Goal: Task Accomplishment & Management: Use online tool/utility

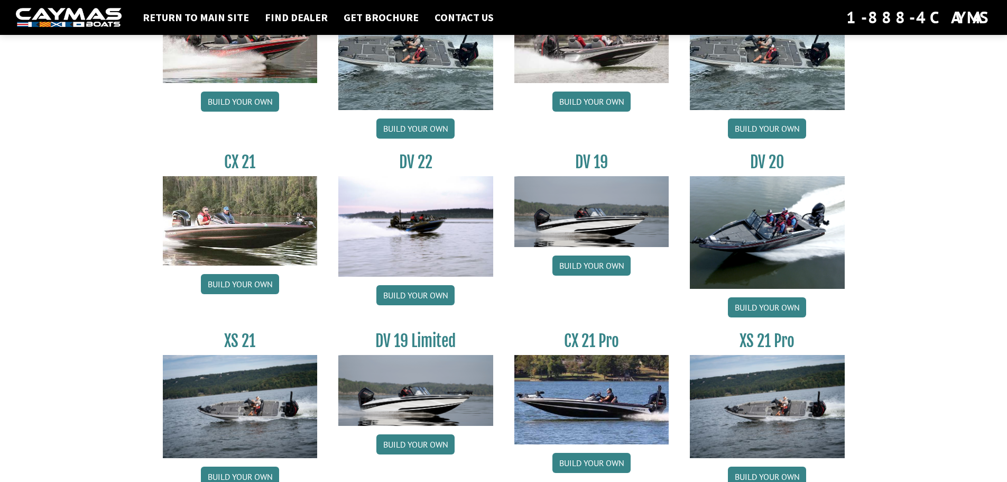
scroll to position [1146, 0]
click at [788, 226] on img at bounding box center [767, 233] width 155 height 113
click at [772, 309] on link "Build your own" at bounding box center [767, 308] width 78 height 20
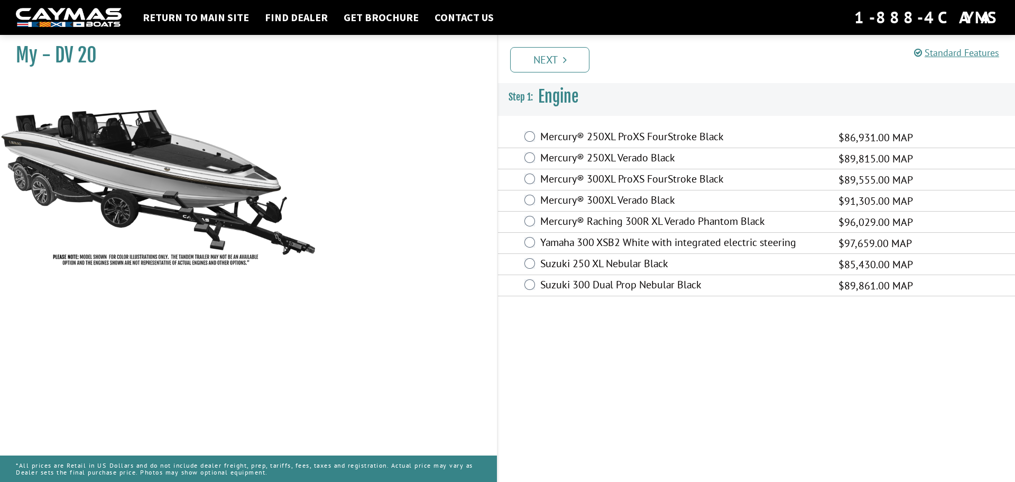
click at [653, 219] on label "Mercury® Raching 300R XL Verado Phantom Black" at bounding box center [682, 222] width 285 height 15
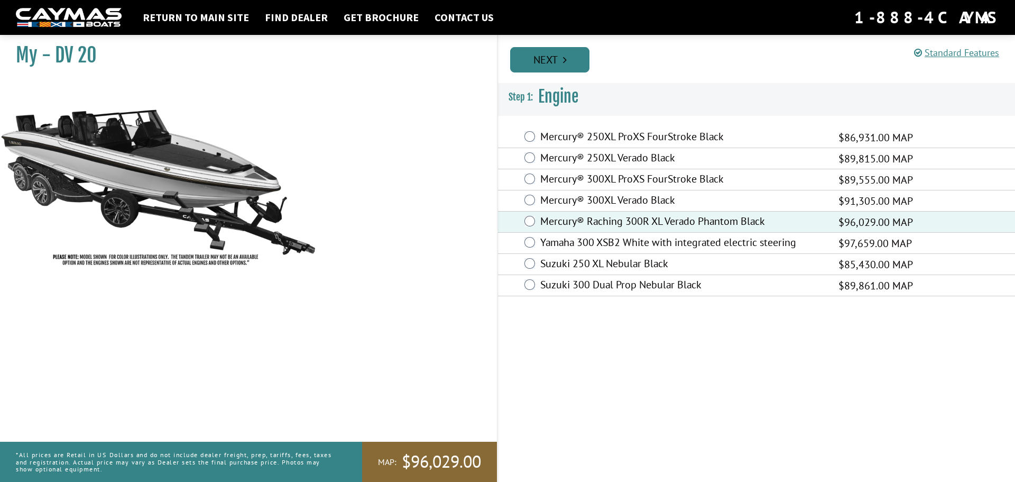
click at [553, 58] on link "Next" at bounding box center [549, 59] width 79 height 25
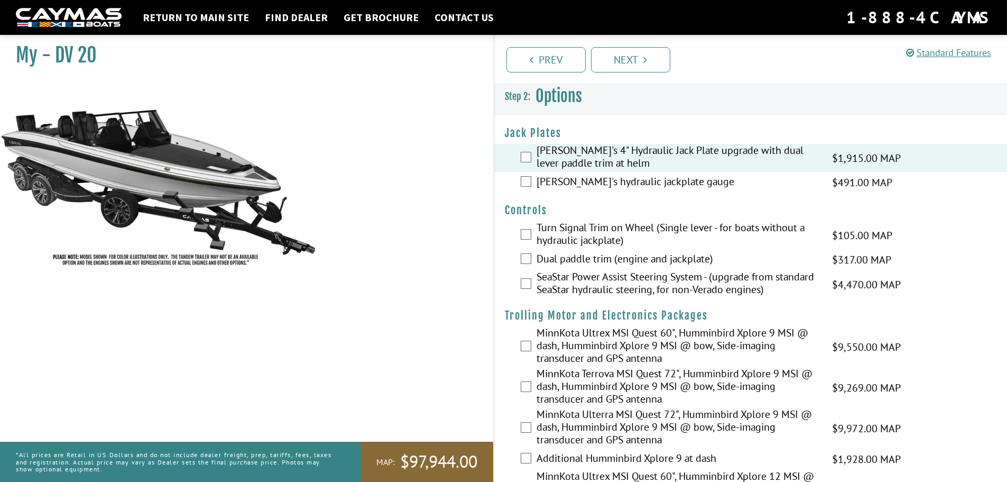
click at [664, 259] on label "Dual paddle trim (engine and jackplate)" at bounding box center [678, 259] width 282 height 15
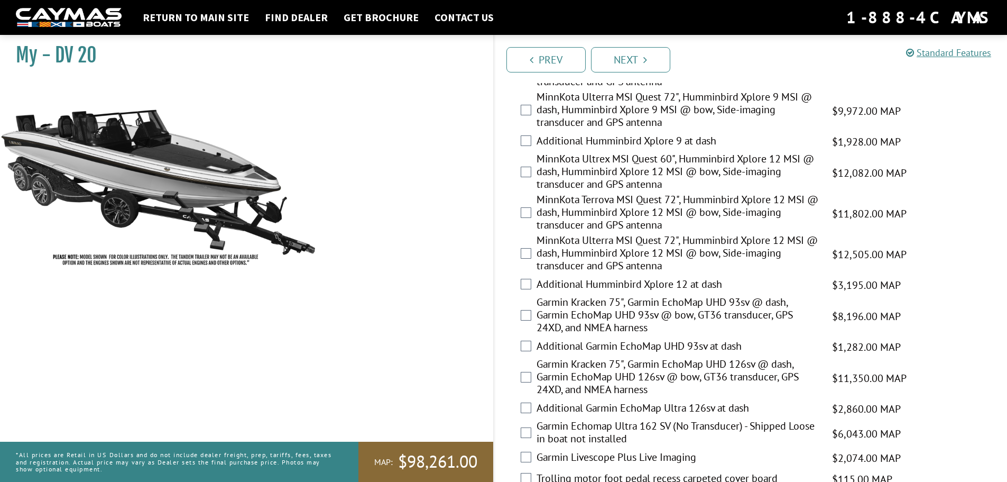
scroll to position [370, 0]
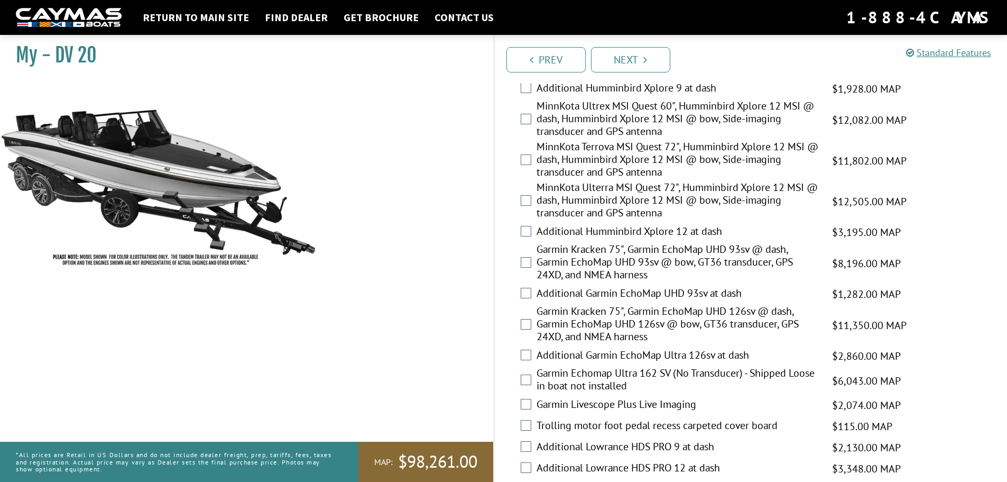
click at [577, 257] on label "Garmin Kracken 75", Garmin EchoMap UHD 93sv @ dash, Garmin EchoMap UHD 93sv @ b…" at bounding box center [678, 263] width 282 height 41
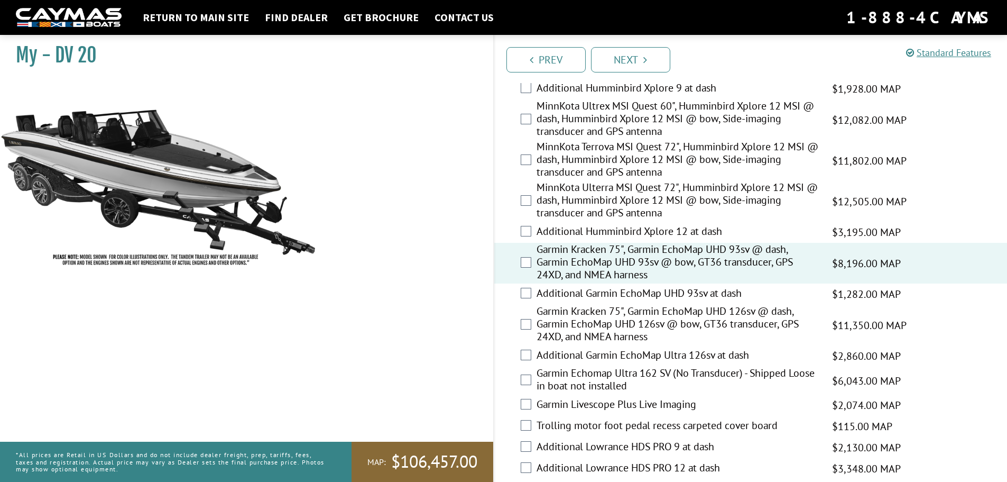
click at [607, 264] on label "Garmin Kracken 75", Garmin EchoMap UHD 93sv @ dash, Garmin EchoMap UHD 93sv @ b…" at bounding box center [678, 263] width 282 height 41
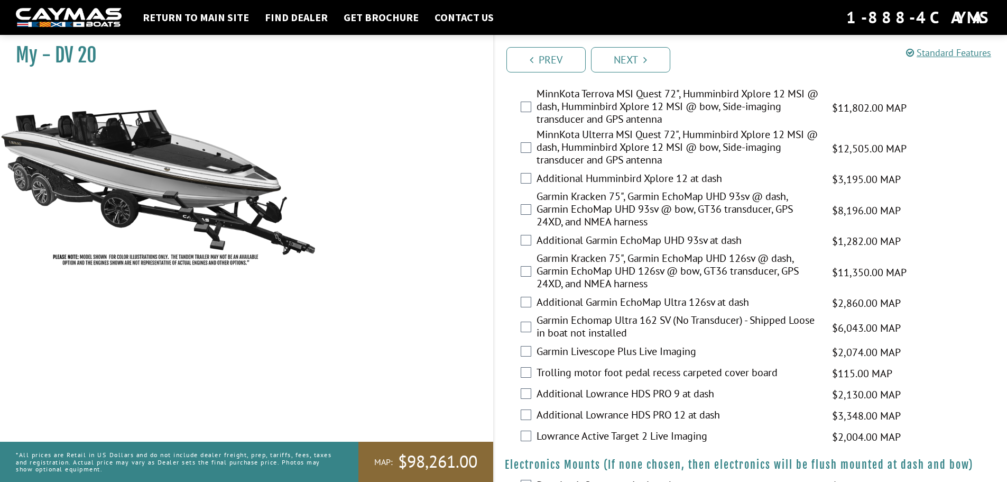
scroll to position [476, 0]
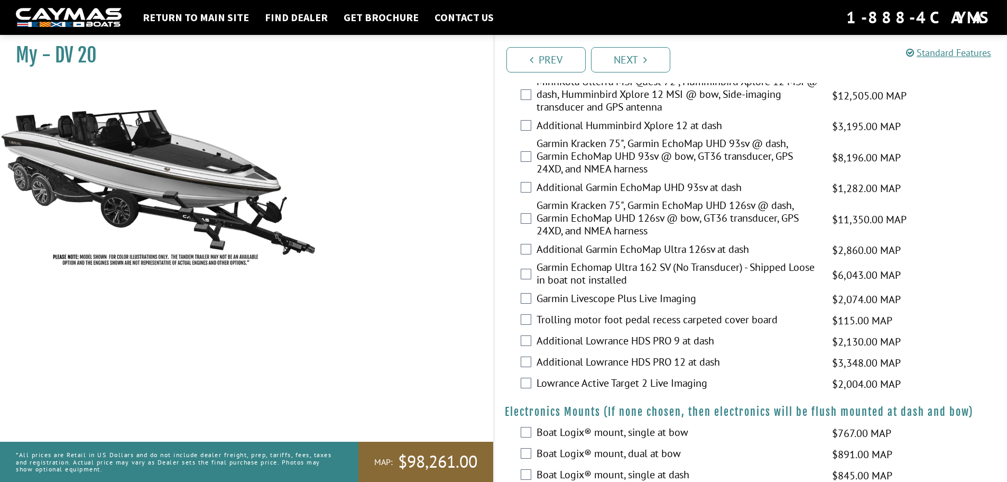
click at [677, 322] on label "Trolling motor foot pedal recess carpeted cover board" at bounding box center [678, 320] width 282 height 15
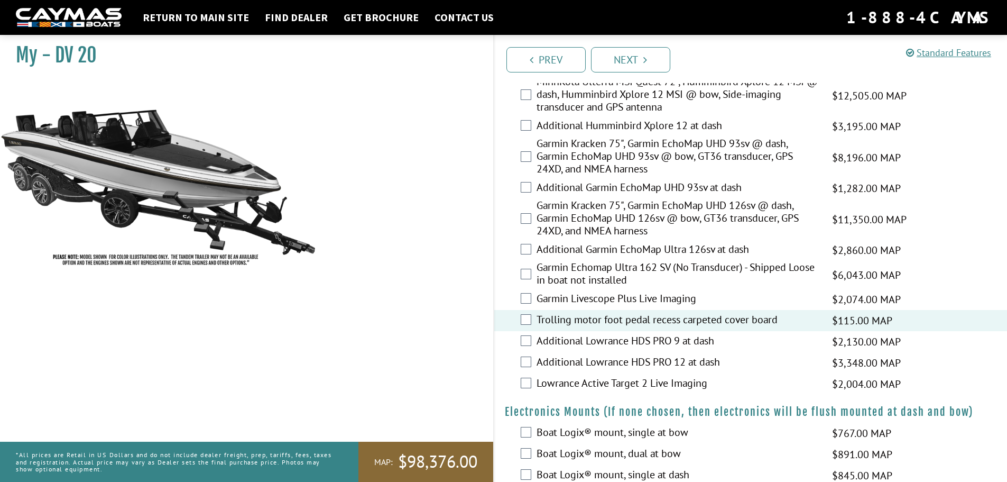
click at [560, 214] on label "Garmin Kracken 75", Garmin EchoMap UHD 126sv @ dash, Garmin EchoMap UHD 126sv @…" at bounding box center [678, 219] width 282 height 41
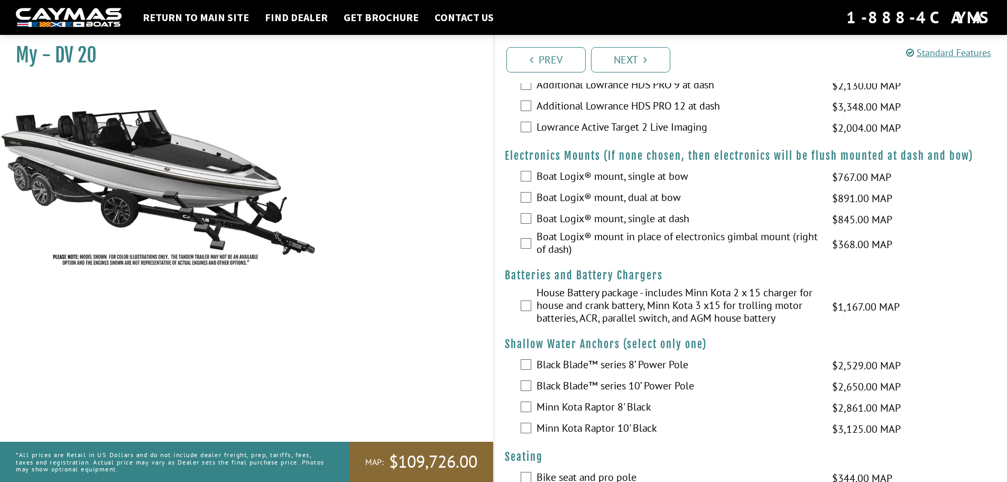
scroll to position [740, 0]
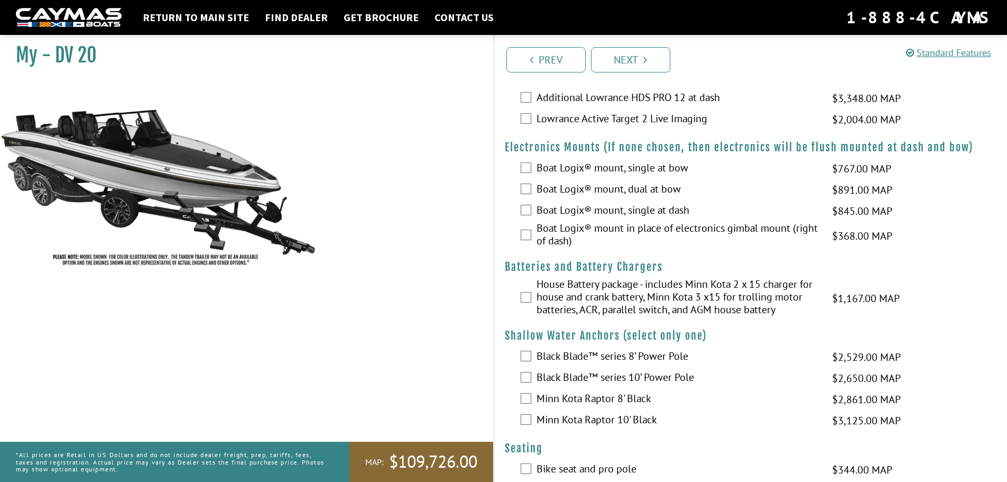
click at [565, 191] on label "Boat Logix® mount, dual at bow" at bounding box center [678, 189] width 282 height 15
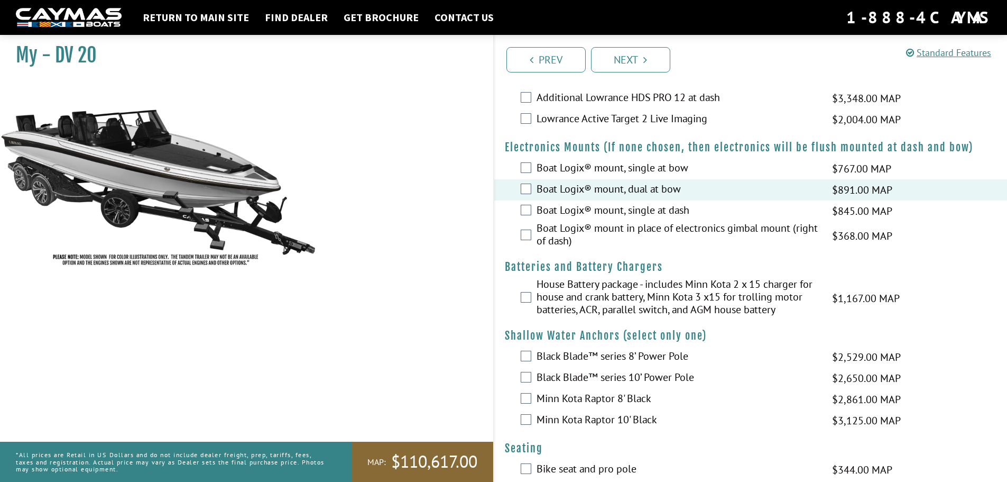
click at [556, 232] on label "Boat Logix® mount in place of electronics gimbal mount (right of dash)" at bounding box center [678, 236] width 282 height 28
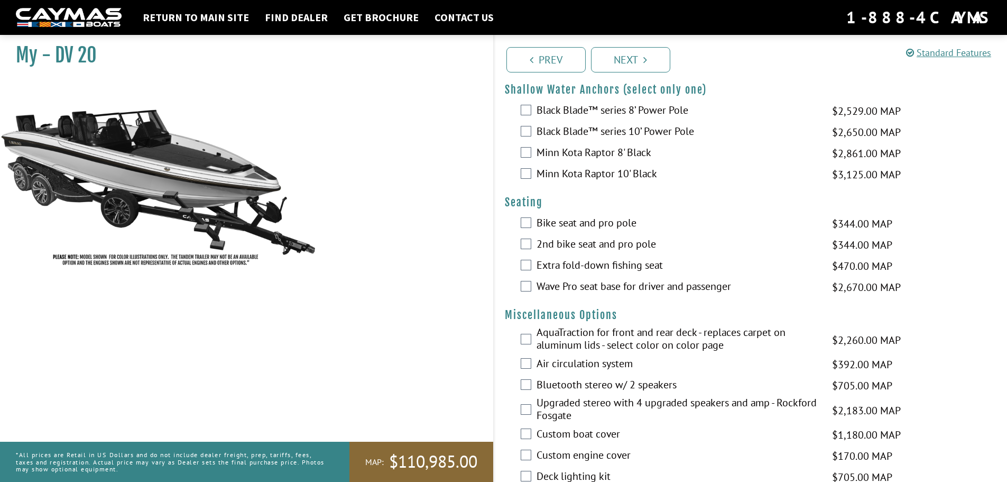
scroll to position [1005, 0]
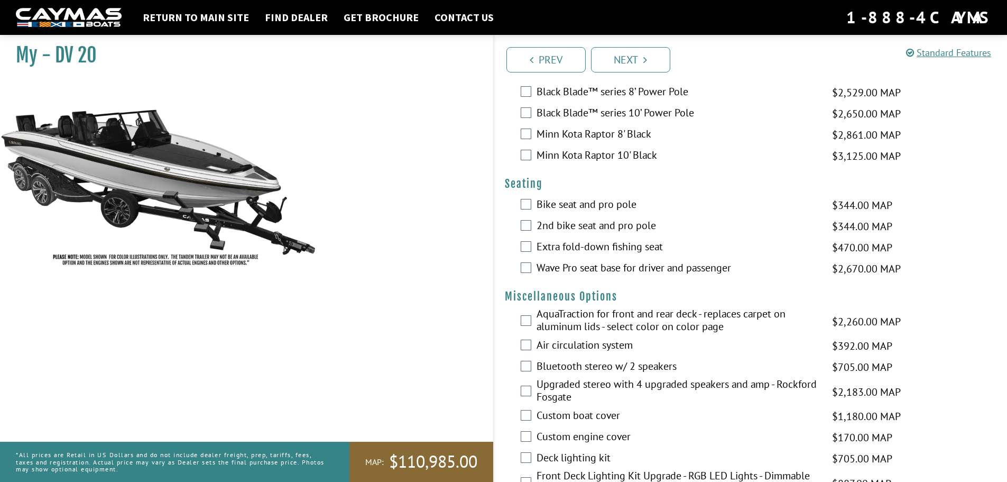
click at [599, 206] on label "Bike seat and pro pole" at bounding box center [678, 205] width 282 height 15
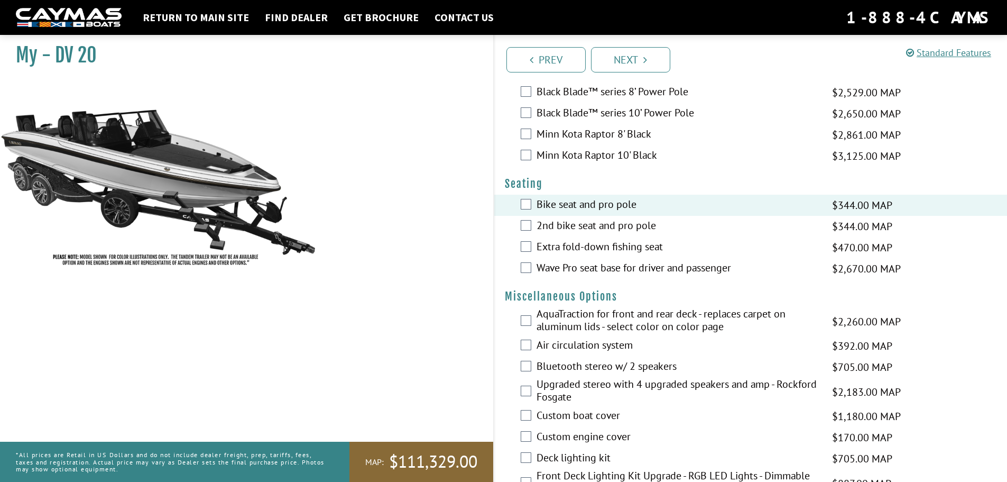
click at [597, 270] on label "Wave Pro seat base for driver and passenger" at bounding box center [678, 268] width 282 height 15
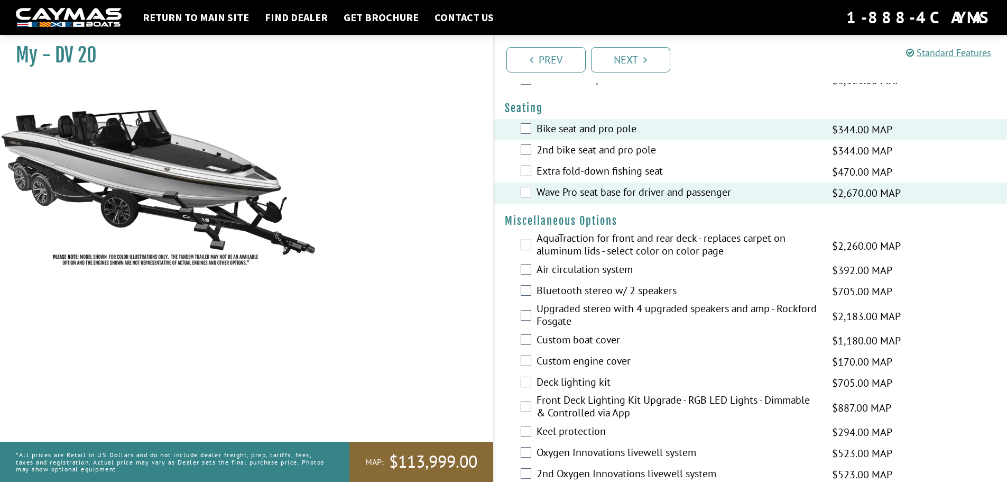
scroll to position [1110, 0]
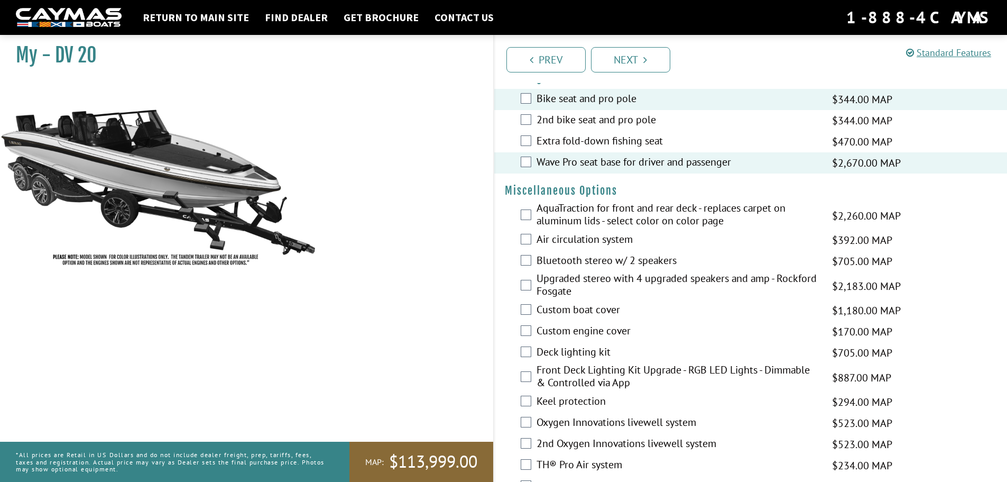
click at [760, 208] on label "AquaTraction for front and rear deck - replaces carpet on aluminum lids - selec…" at bounding box center [678, 215] width 282 height 28
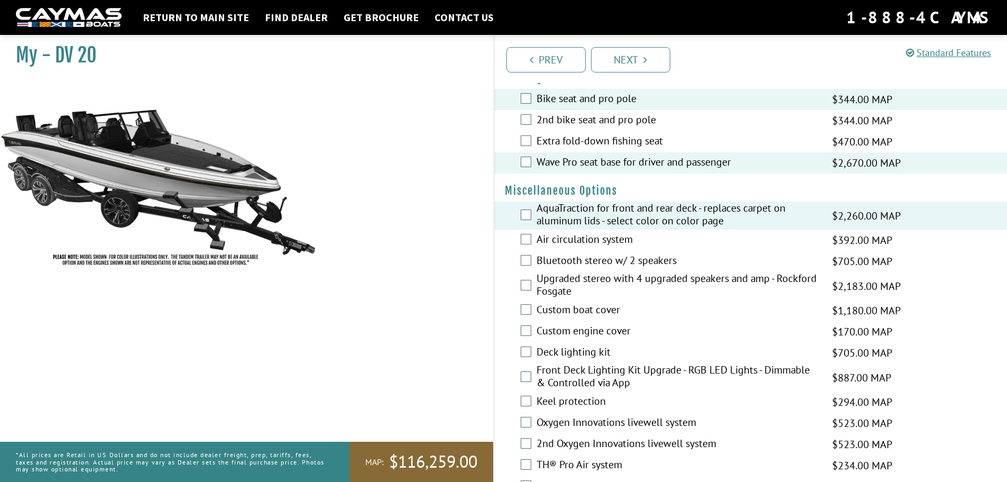
click at [574, 241] on label "Air circulation system" at bounding box center [678, 240] width 282 height 15
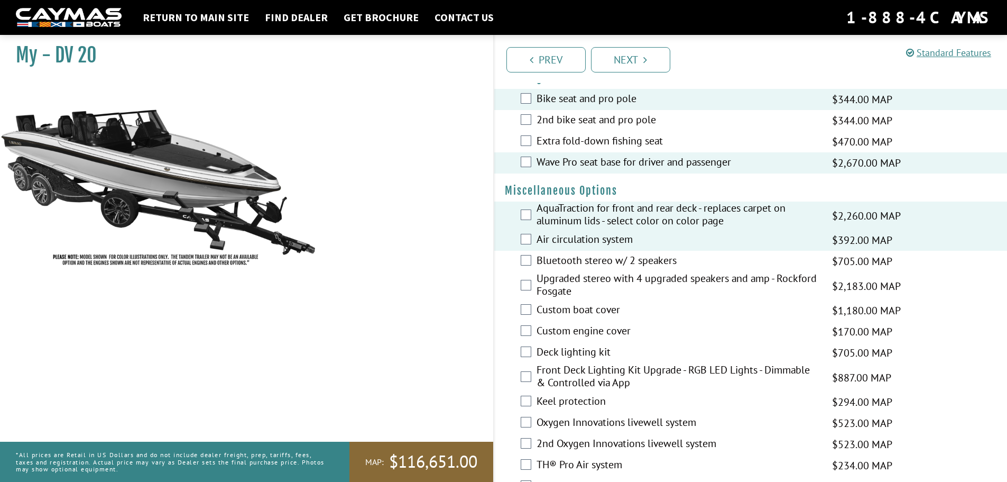
click at [565, 282] on label "Upgraded stereo with 4 upgraded speakers and amp - Rockford Fosgate" at bounding box center [678, 286] width 282 height 28
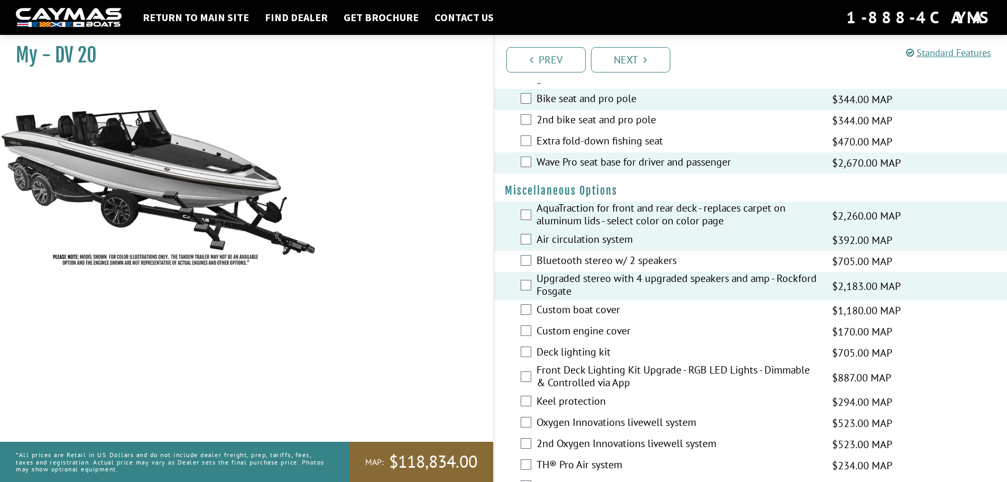
scroll to position [1163, 0]
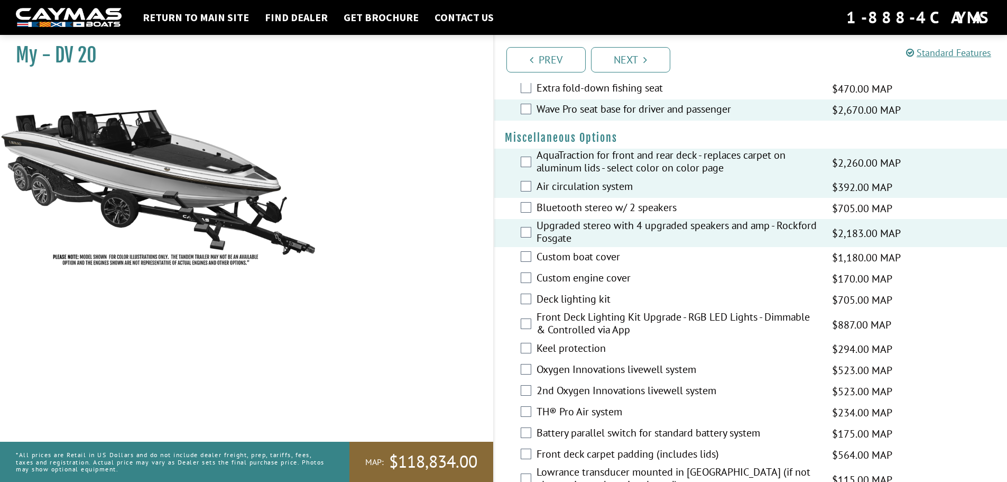
click at [606, 256] on label "Custom boat cover" at bounding box center [678, 257] width 282 height 15
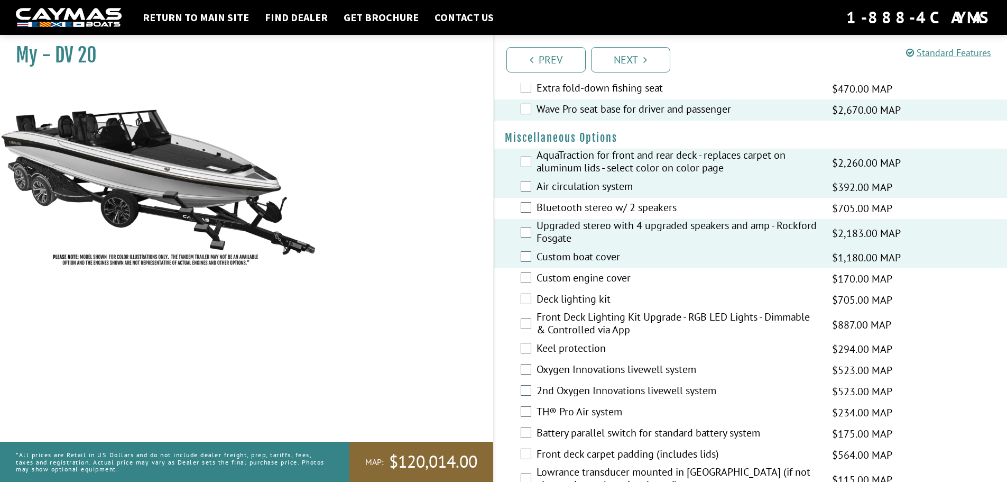
click at [611, 278] on label "Custom engine cover" at bounding box center [678, 278] width 282 height 15
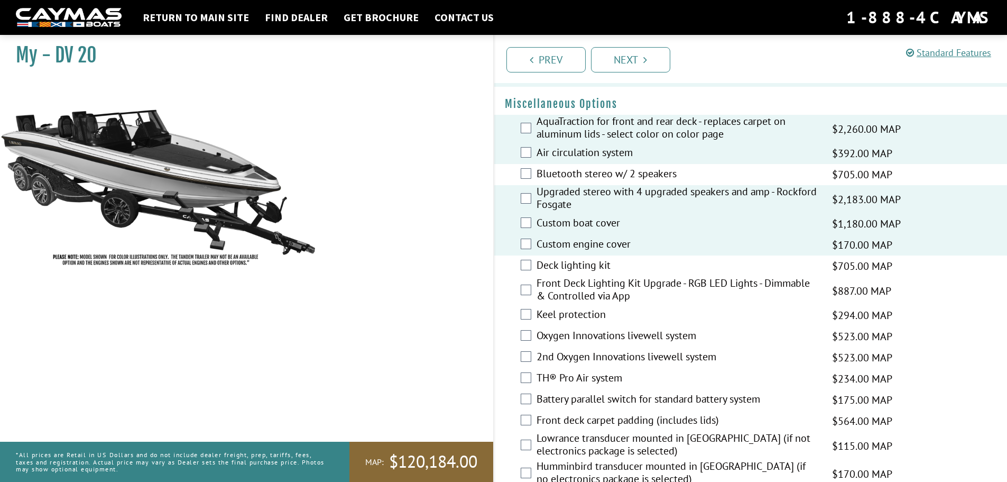
scroll to position [1216, 0]
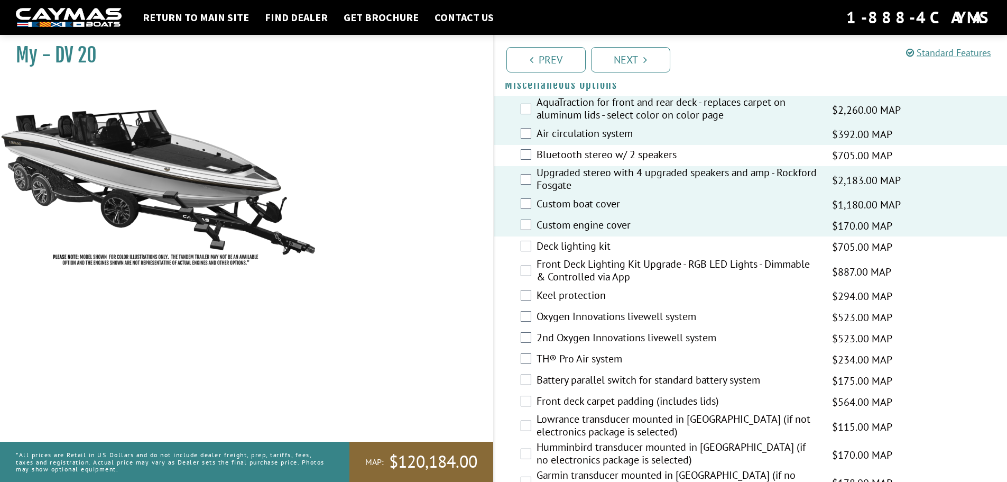
click at [595, 249] on label "Deck lighting kit" at bounding box center [678, 247] width 282 height 15
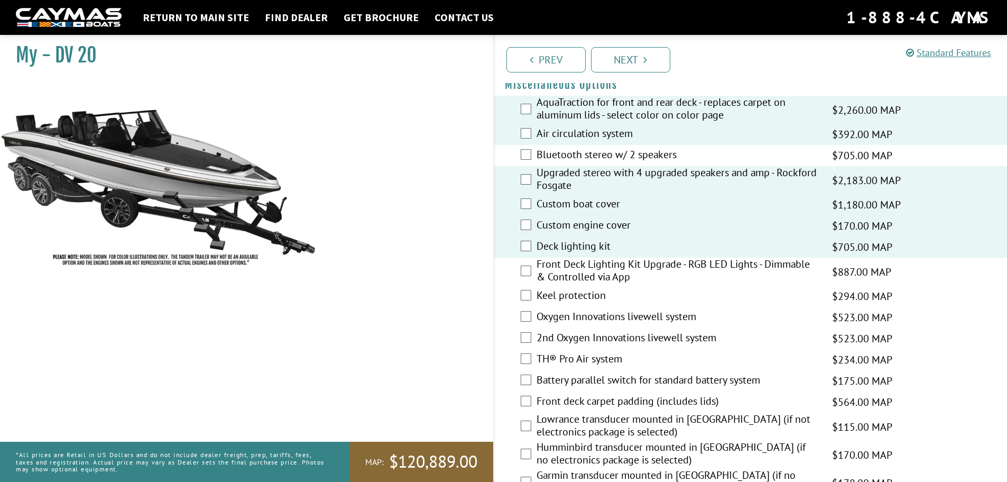
click at [605, 265] on label "Front Deck Lighting Kit Upgrade - RGB LED Lights - Dimmable & Controlled via App" at bounding box center [678, 271] width 282 height 28
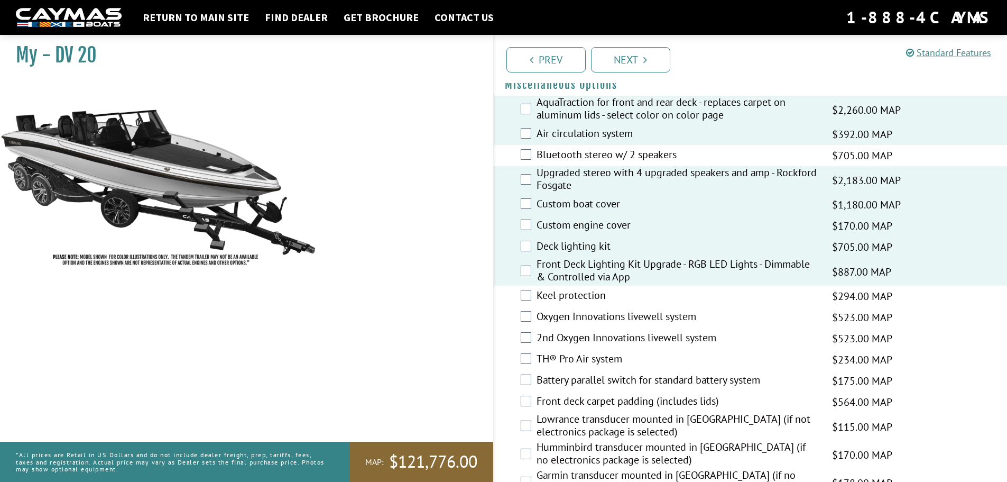
scroll to position [1269, 0]
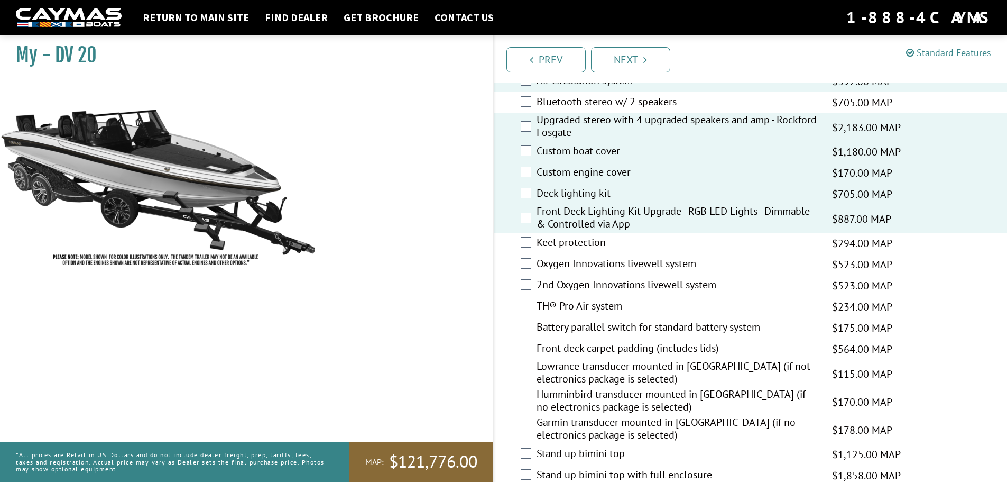
click at [590, 245] on label "Keel protection" at bounding box center [678, 243] width 282 height 15
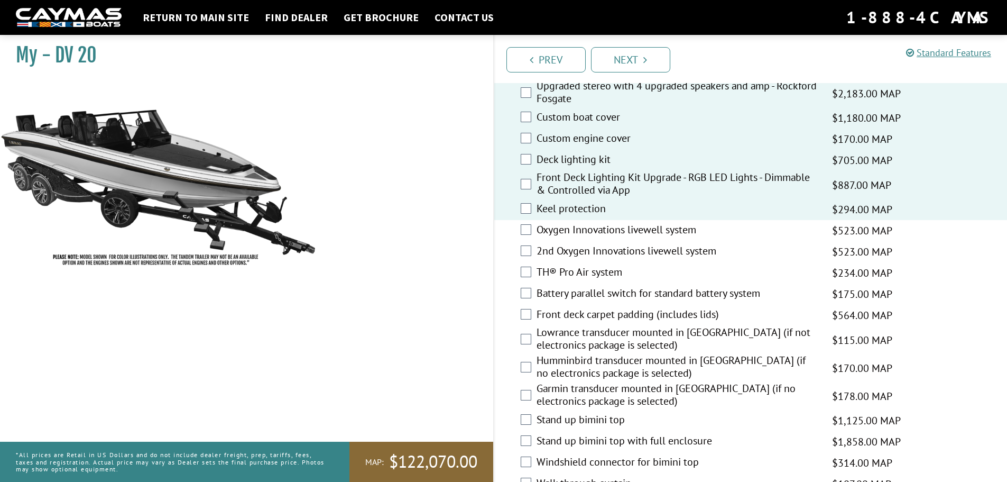
scroll to position [1322, 0]
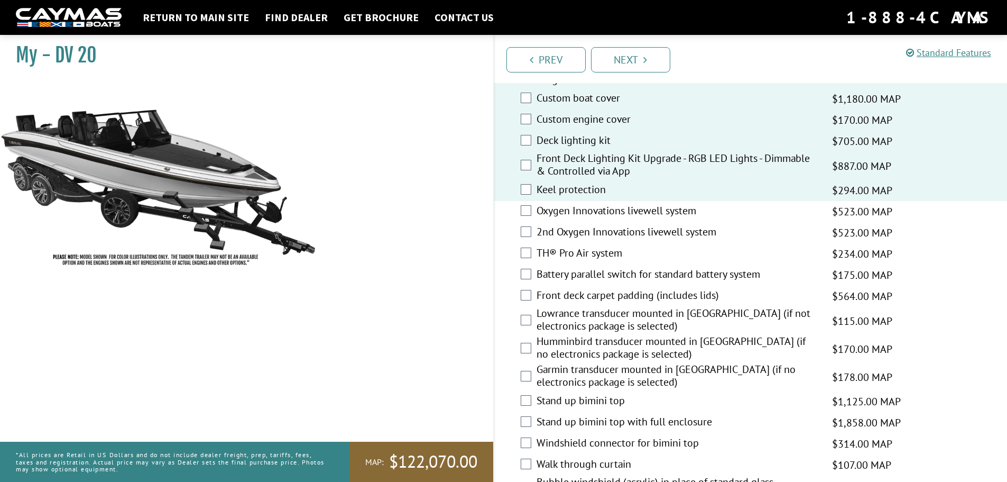
click at [619, 214] on label "Oxygen Innovations livewell system" at bounding box center [678, 211] width 282 height 15
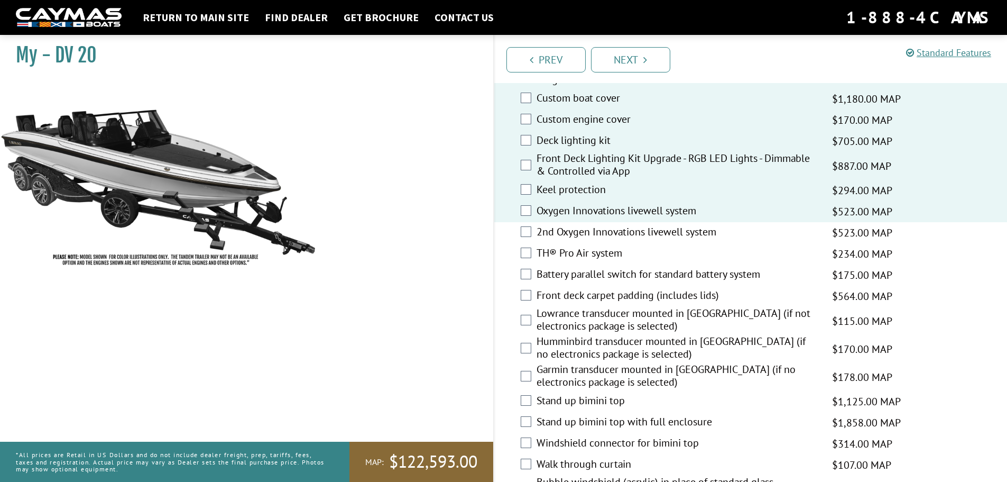
click at [564, 233] on label "2nd Oxygen Innovations livewell system" at bounding box center [678, 232] width 282 height 15
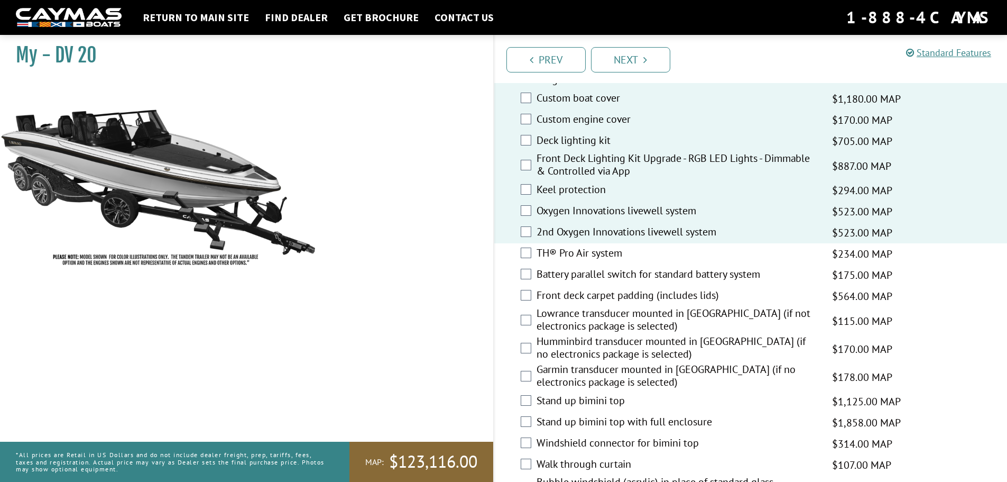
click at [617, 254] on label "TH® Pro Air system" at bounding box center [678, 253] width 282 height 15
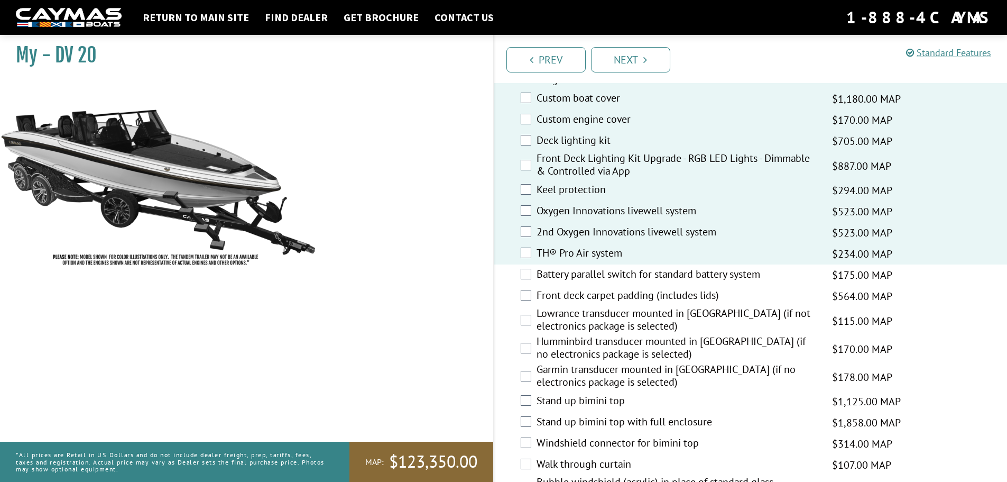
click at [673, 273] on label "Battery parallel switch for standard battery system" at bounding box center [678, 275] width 282 height 15
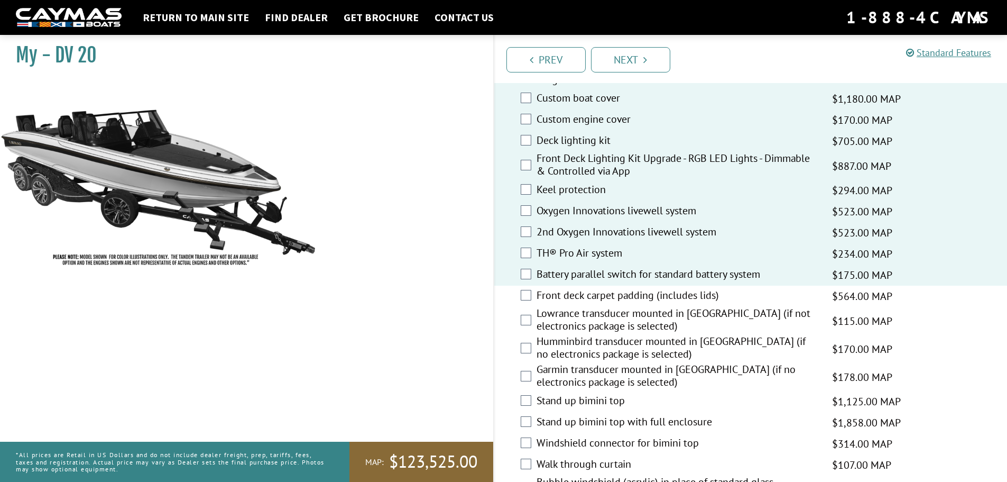
click at [638, 294] on label "Front deck carpet padding (includes lids)" at bounding box center [678, 296] width 282 height 15
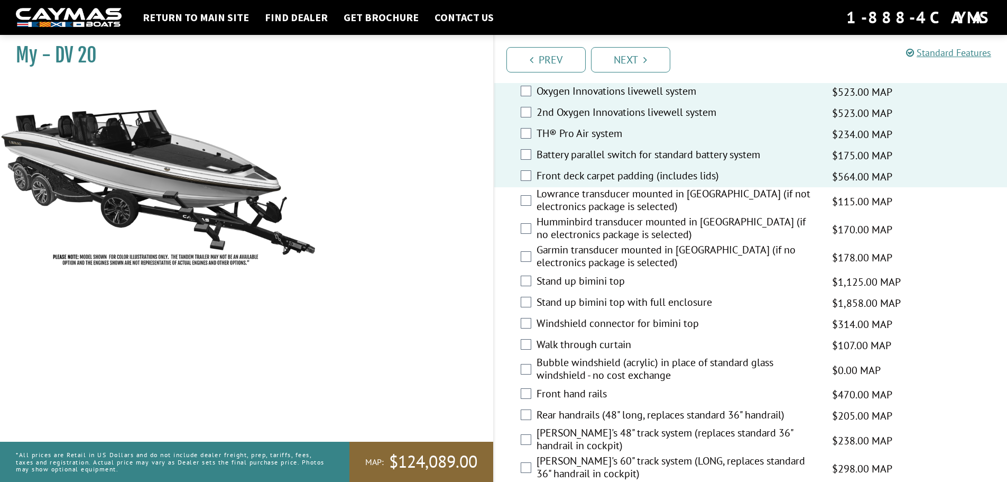
scroll to position [1480, 0]
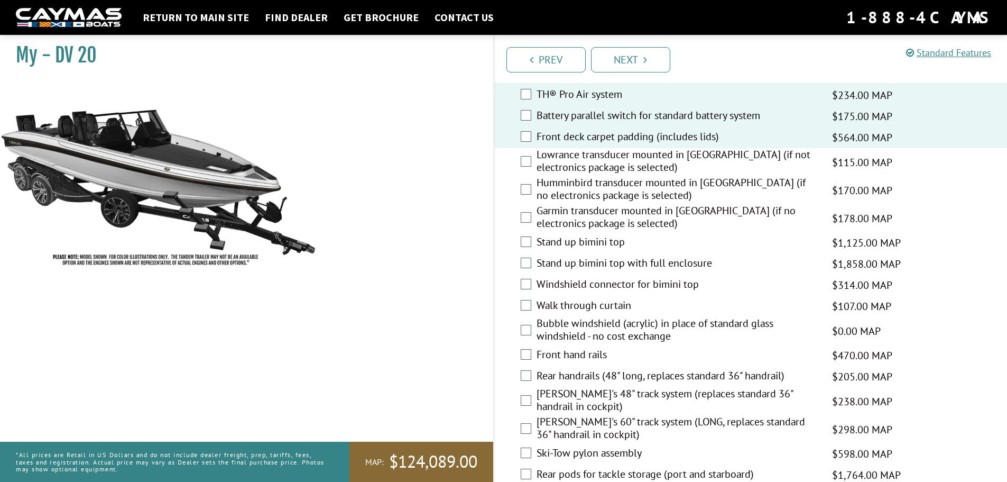
click at [567, 210] on label "Garmin transducer mounted in [GEOGRAPHIC_DATA] (if no electronics package is se…" at bounding box center [678, 218] width 282 height 28
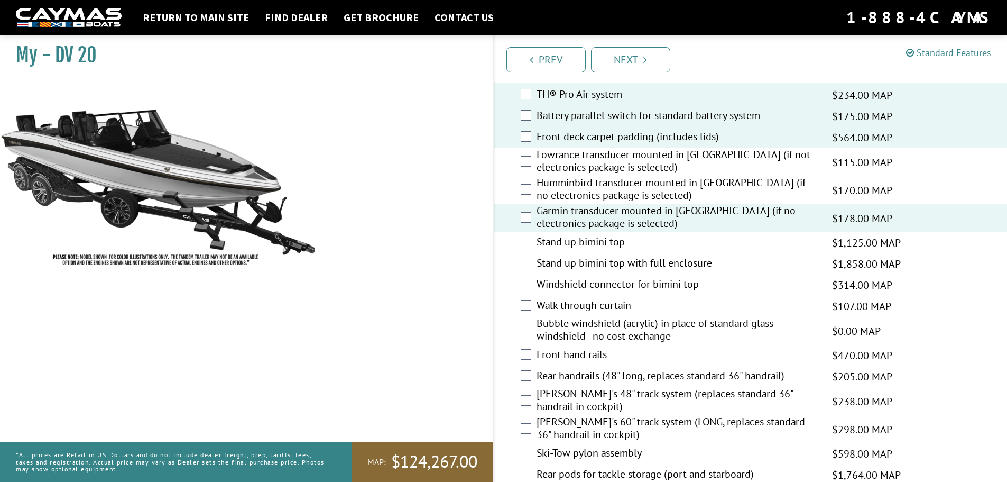
click at [574, 264] on label "Stand up bimini top with full enclosure" at bounding box center [678, 263] width 282 height 15
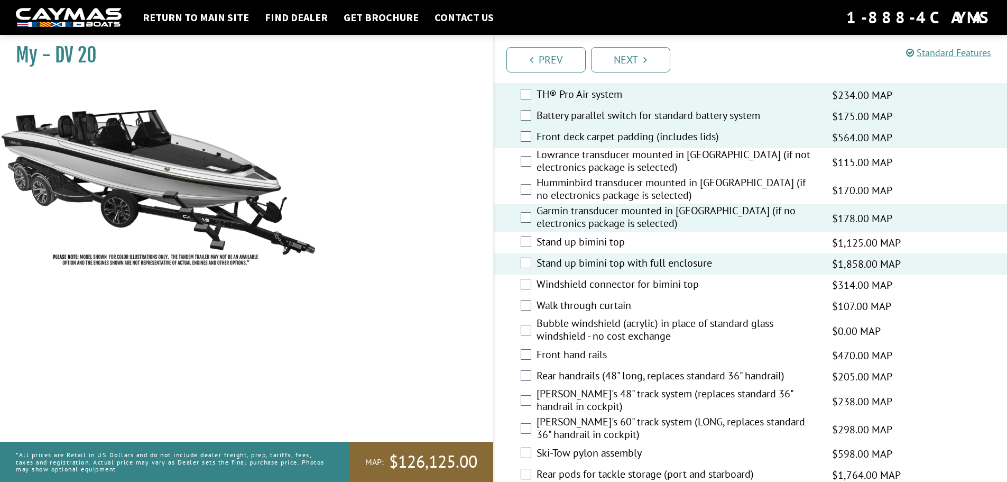
click at [576, 283] on label "Windshield connector for bimini top" at bounding box center [678, 285] width 282 height 15
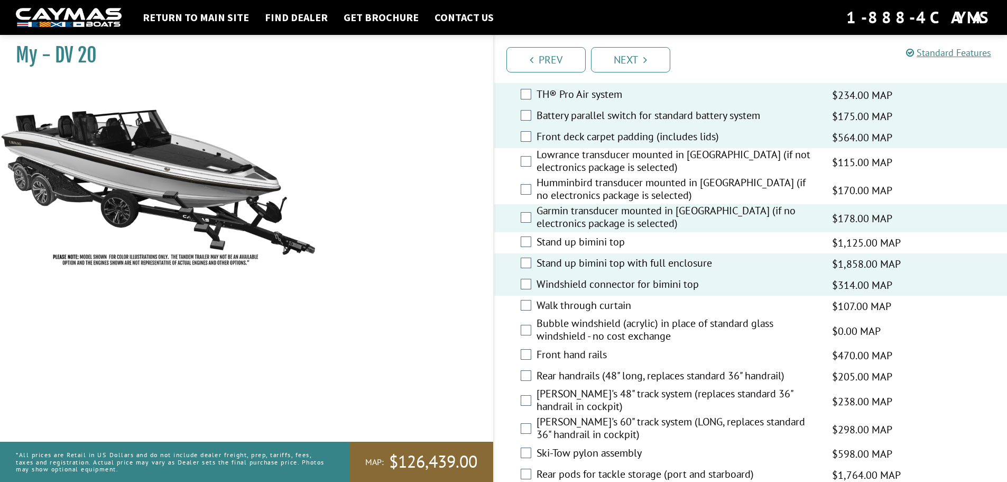
click at [576, 307] on label "Walk through curtain" at bounding box center [678, 306] width 282 height 15
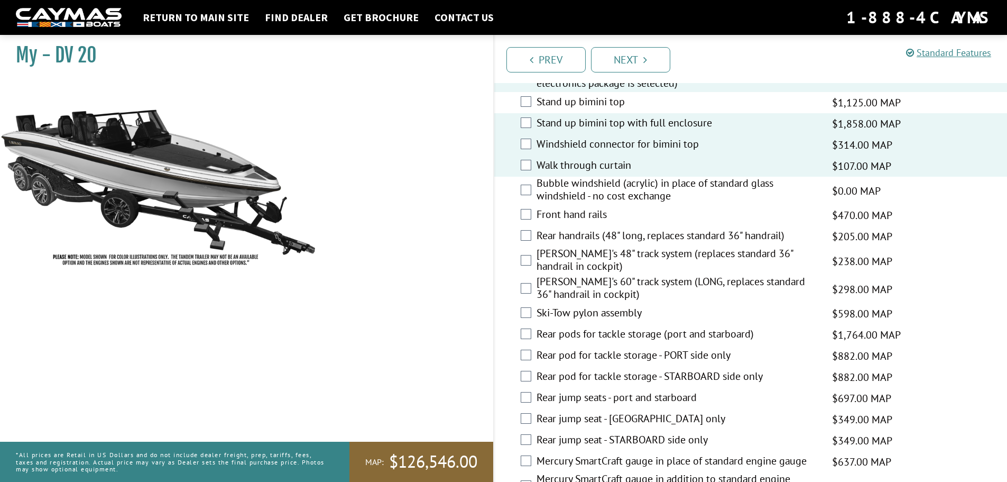
scroll to position [1639, 0]
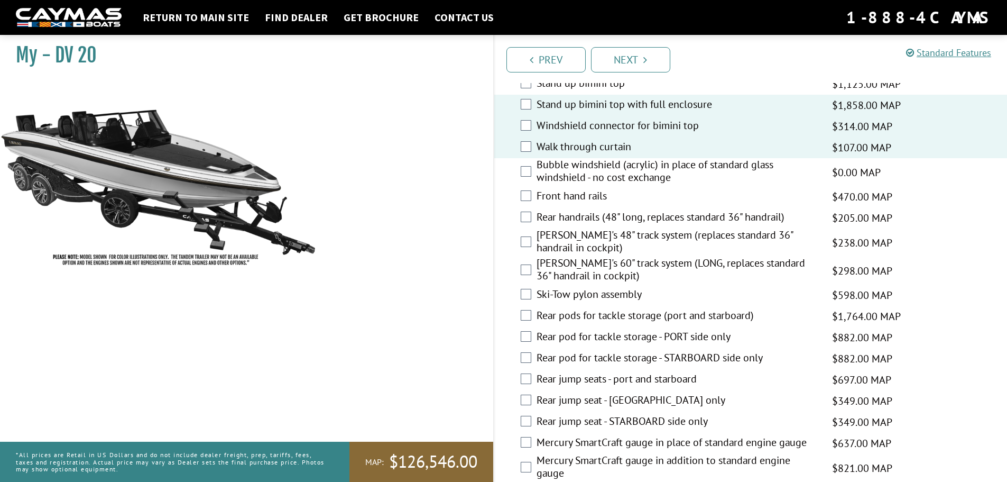
click at [605, 264] on label "[PERSON_NAME]'s 60" track system (LONG, replaces standard 36" handrail in cockp…" at bounding box center [678, 270] width 282 height 28
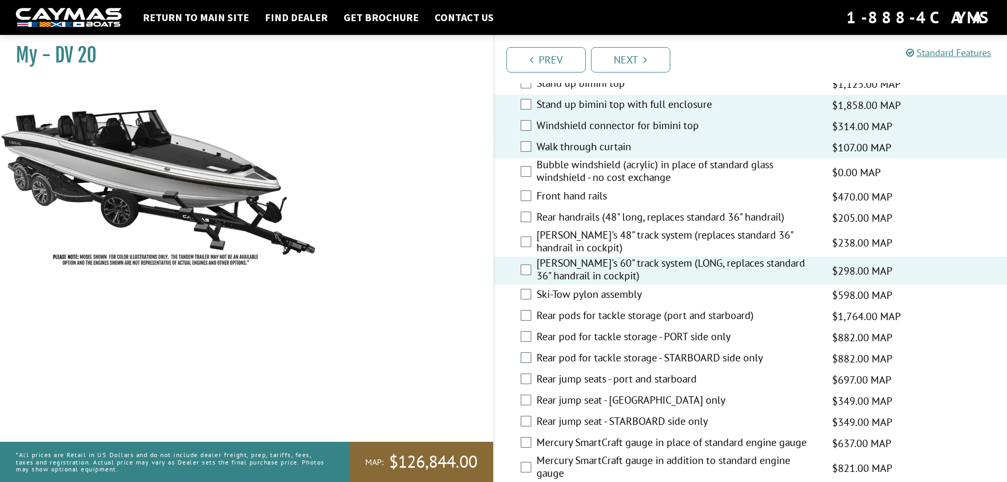
click at [630, 295] on label "Ski-Tow pylon assembly" at bounding box center [678, 295] width 282 height 15
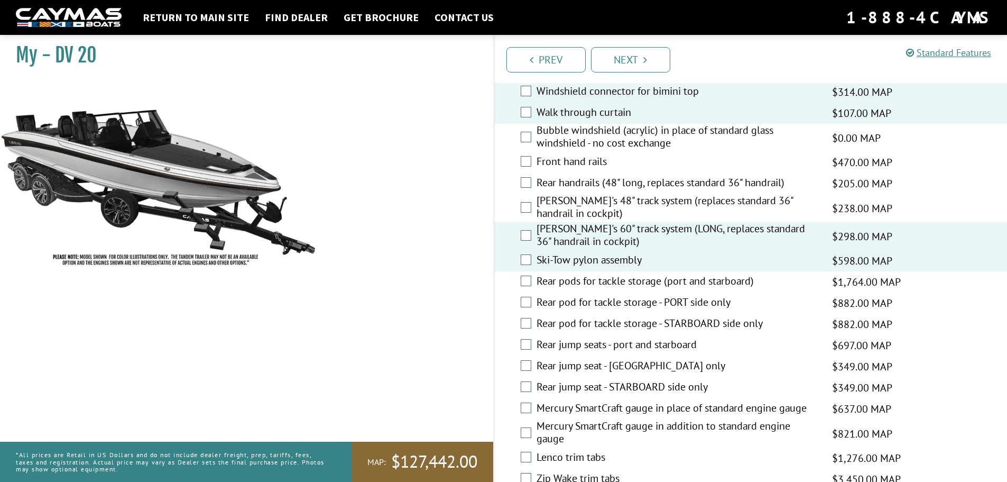
scroll to position [1692, 0]
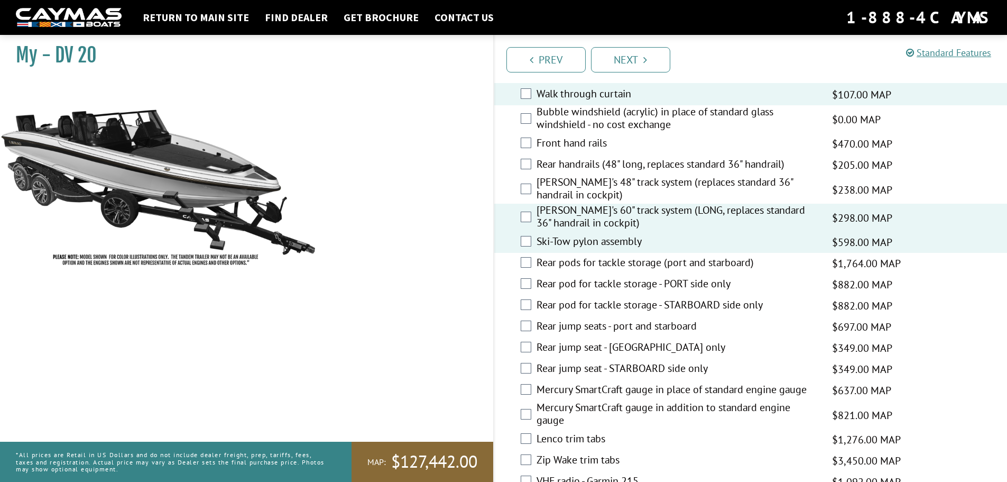
click at [625, 265] on label "Rear pods for tackle storage (port and starboard)" at bounding box center [678, 263] width 282 height 15
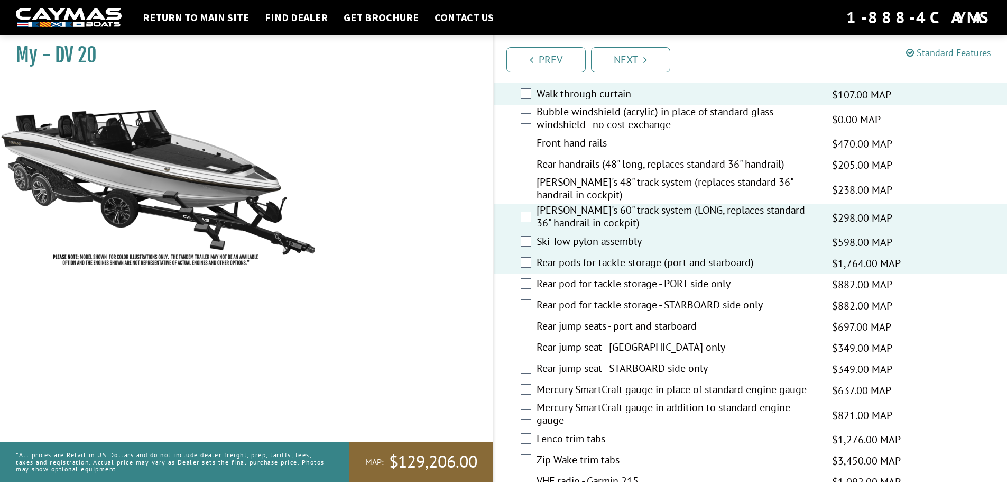
click at [576, 329] on label "Rear jump seats - port and starboard" at bounding box center [678, 326] width 282 height 15
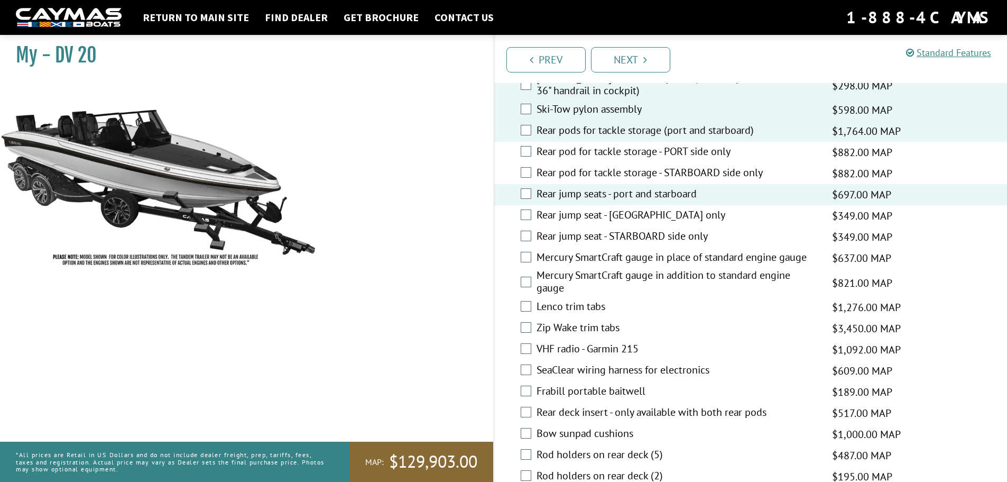
scroll to position [1851, 0]
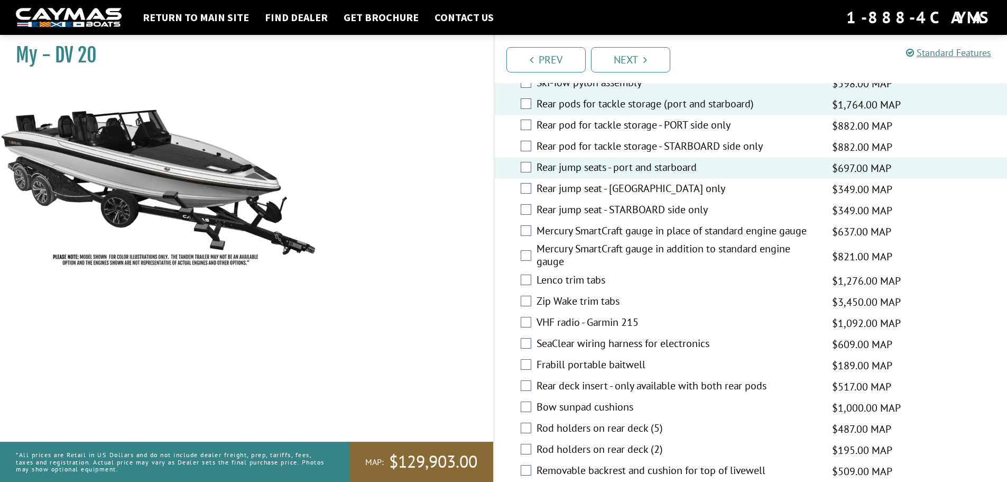
click at [549, 277] on label "Lenco trim tabs" at bounding box center [678, 280] width 282 height 15
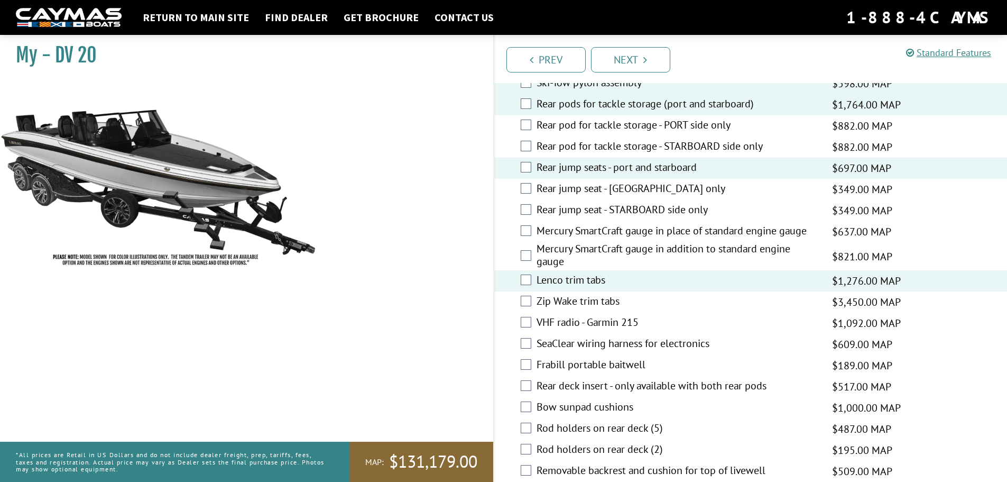
click at [564, 326] on label "VHF radio - Garmin 215" at bounding box center [678, 323] width 282 height 15
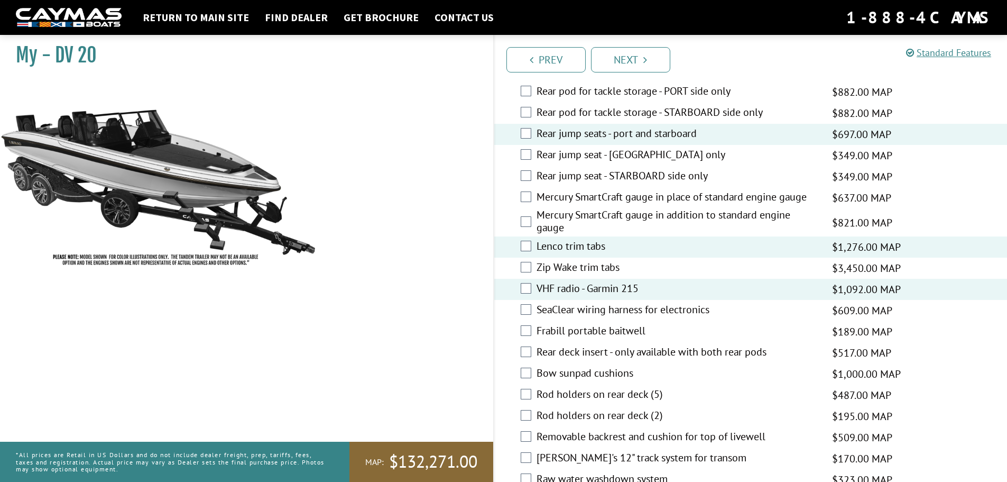
scroll to position [1903, 0]
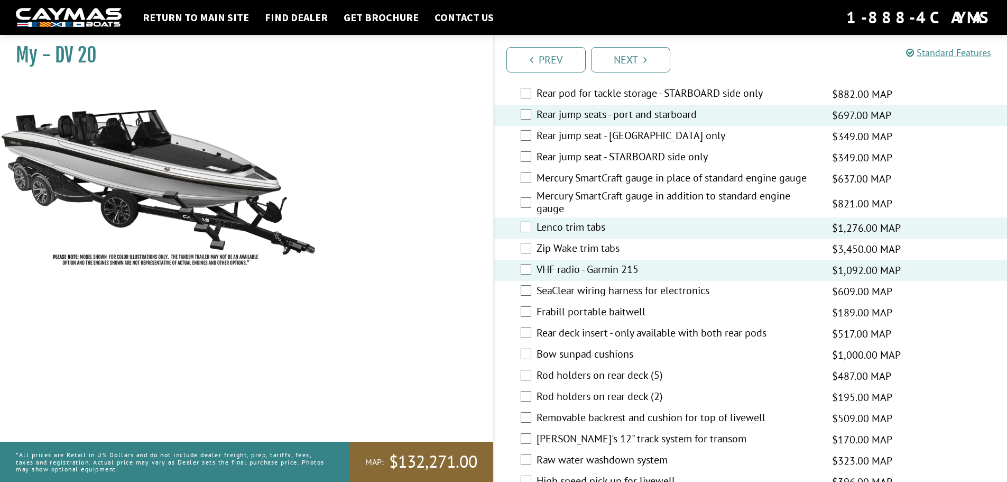
click at [672, 332] on label "Rear deck insert - only available with both rear pods" at bounding box center [678, 333] width 282 height 15
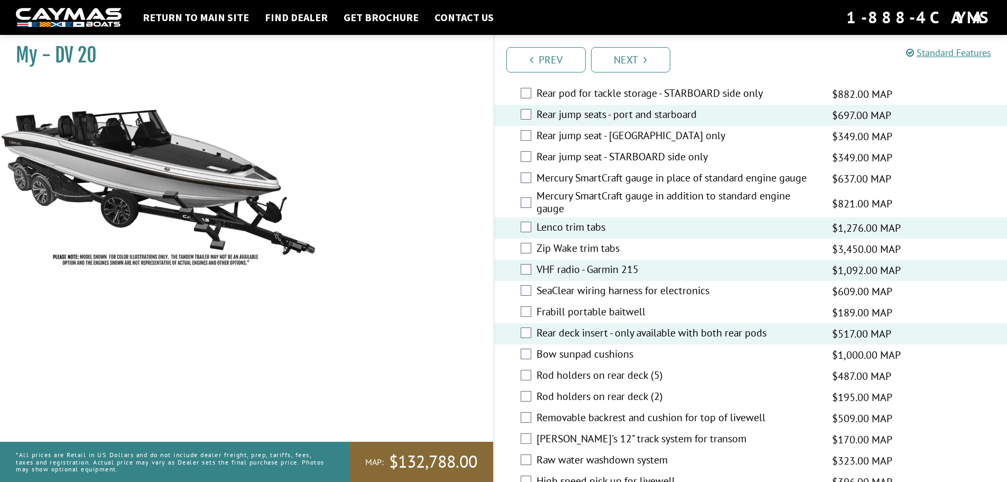
click at [609, 355] on label "Bow sunpad cushions" at bounding box center [678, 354] width 282 height 15
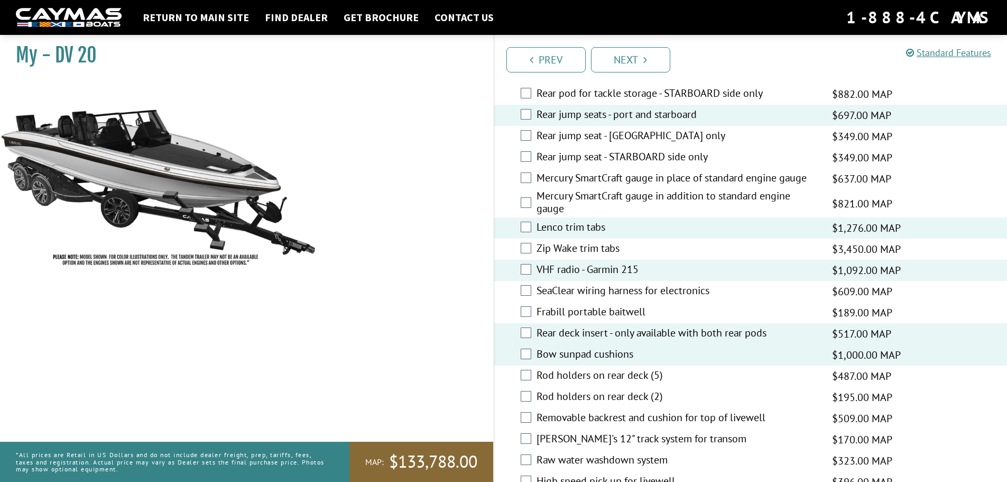
click at [583, 374] on label "Rod holders on rear deck (5)" at bounding box center [678, 376] width 282 height 15
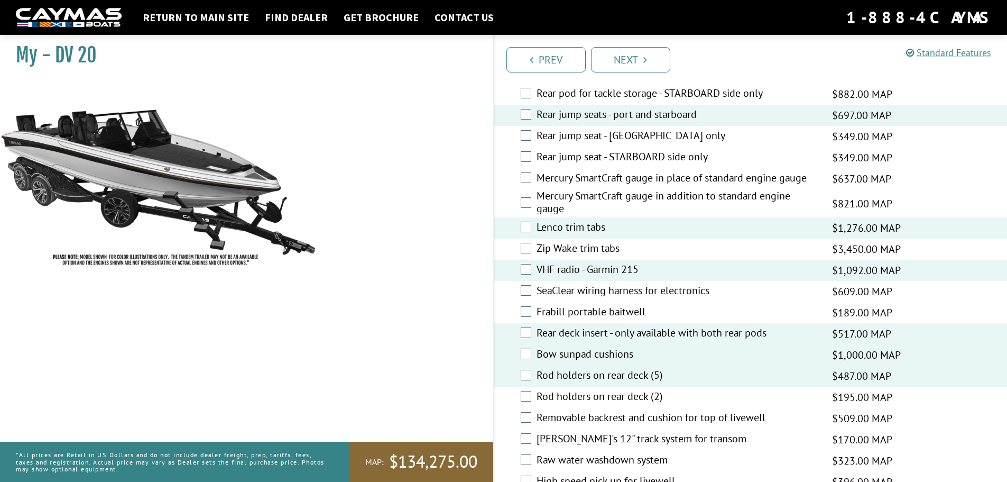
click at [583, 374] on label "Rod holders on rear deck (5)" at bounding box center [678, 376] width 282 height 15
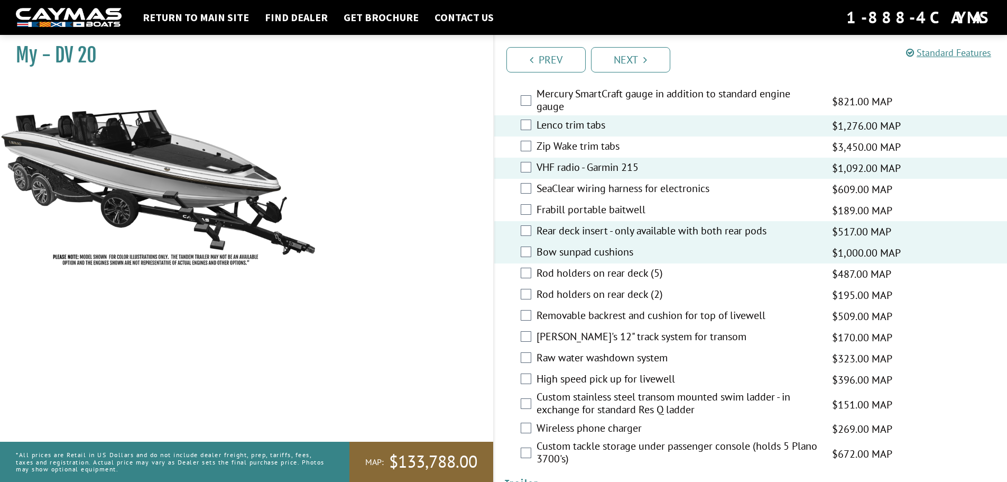
scroll to position [2009, 0]
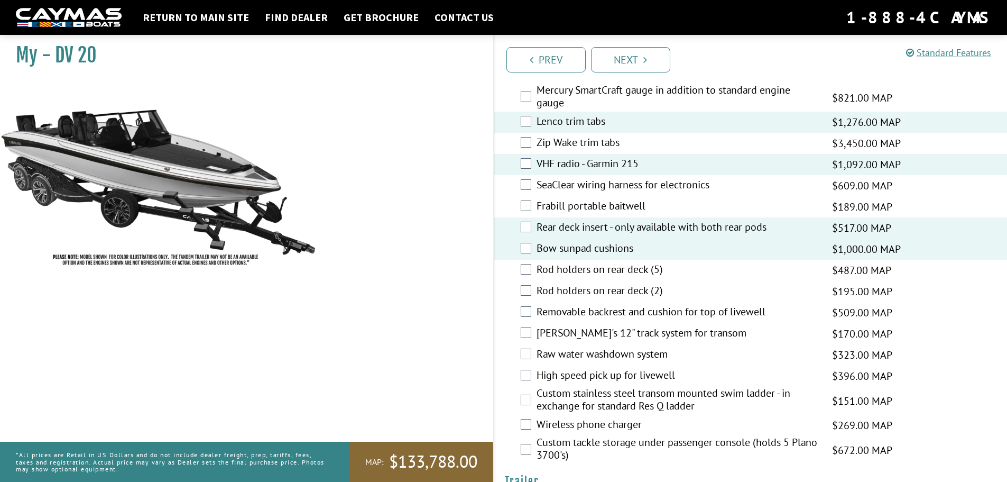
click at [559, 314] on label "Removable backrest and cushion for top of livewell" at bounding box center [678, 312] width 282 height 15
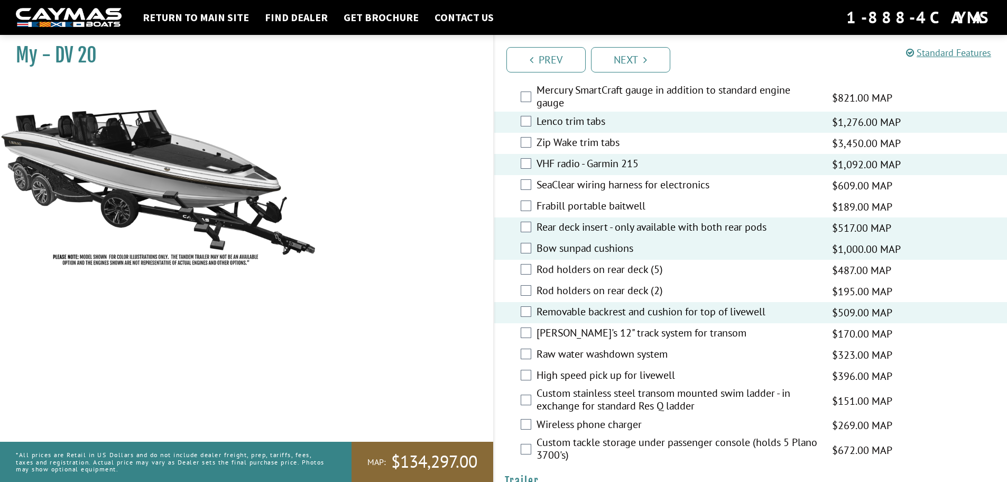
click at [683, 334] on label "[PERSON_NAME]'s 12" track system for transom" at bounding box center [678, 333] width 282 height 15
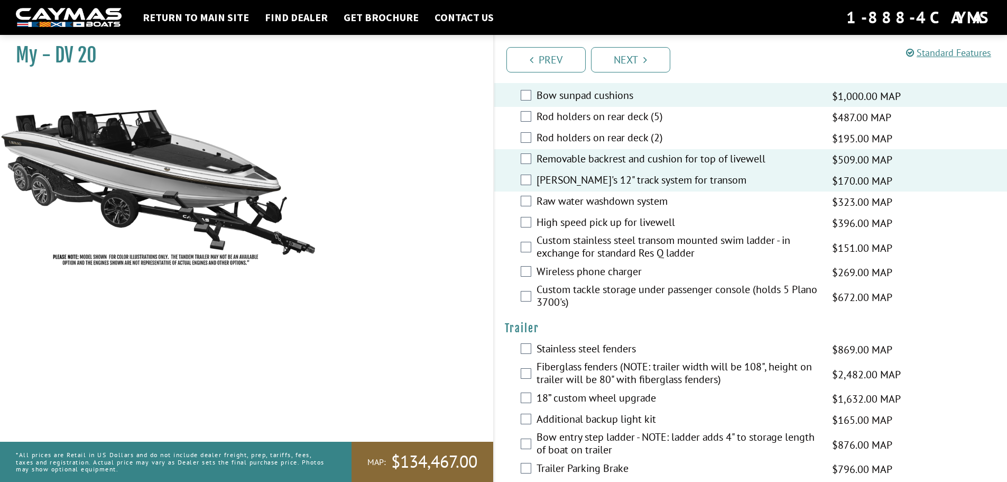
scroll to position [2273, 0]
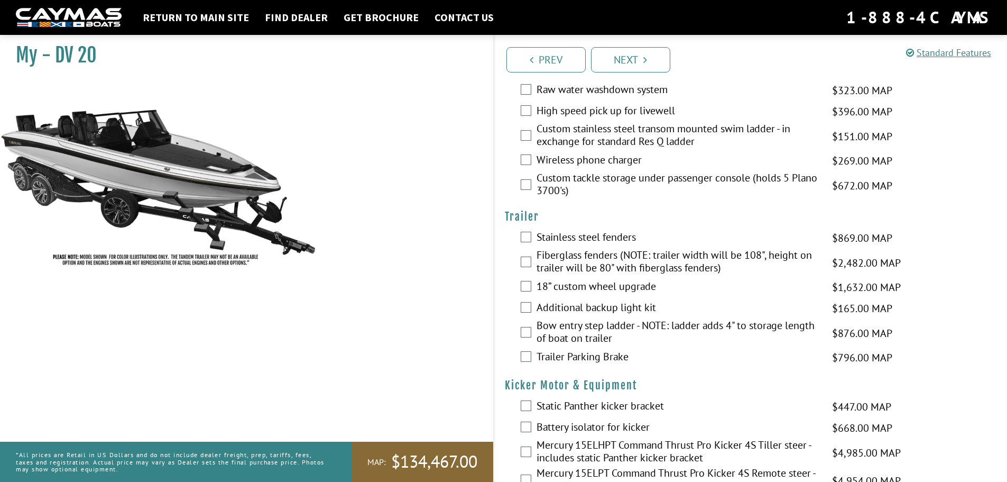
click at [548, 306] on label "Additional backup light kit" at bounding box center [678, 308] width 282 height 15
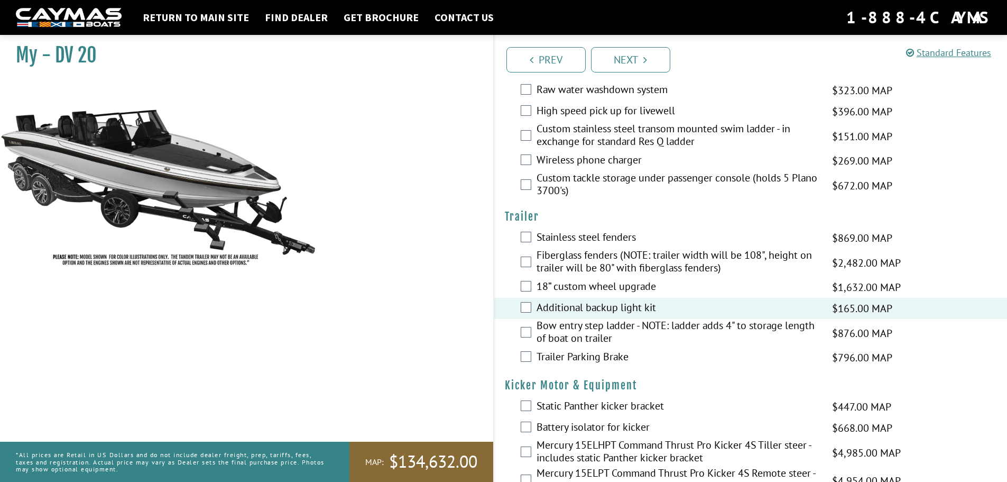
click at [563, 337] on label "Bow entry step ladder - NOTE: ladder adds 4" to storage length of boat on trail…" at bounding box center [678, 333] width 282 height 28
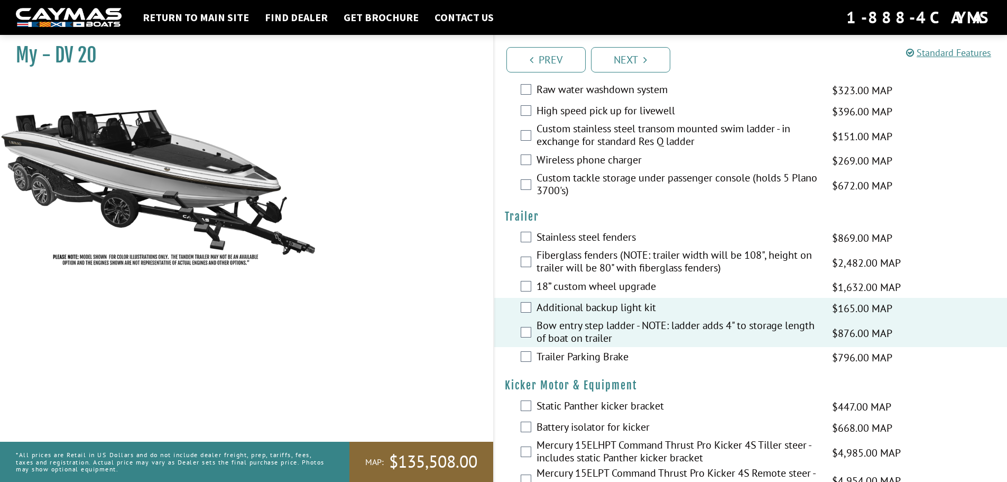
click at [596, 359] on label "Trailer Parking Brake" at bounding box center [678, 357] width 282 height 15
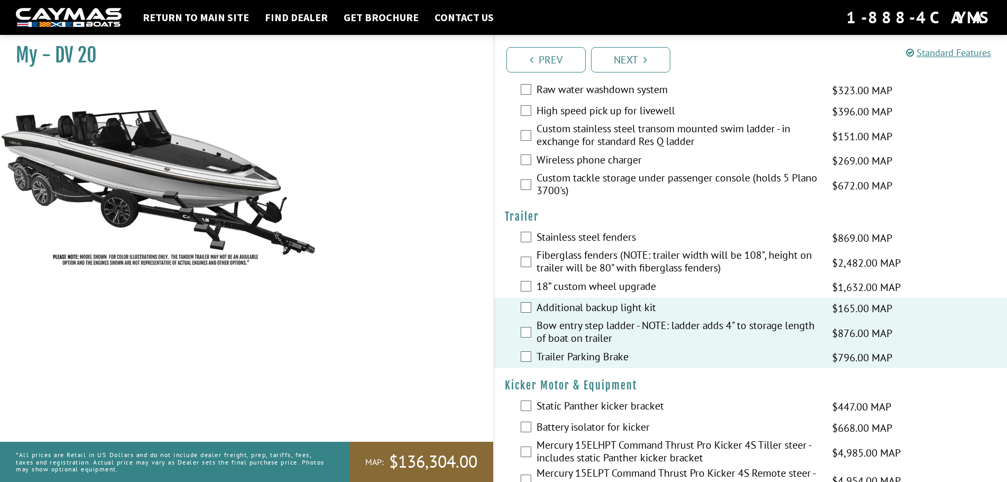
click at [569, 290] on label "18” custom wheel upgrade" at bounding box center [678, 287] width 282 height 15
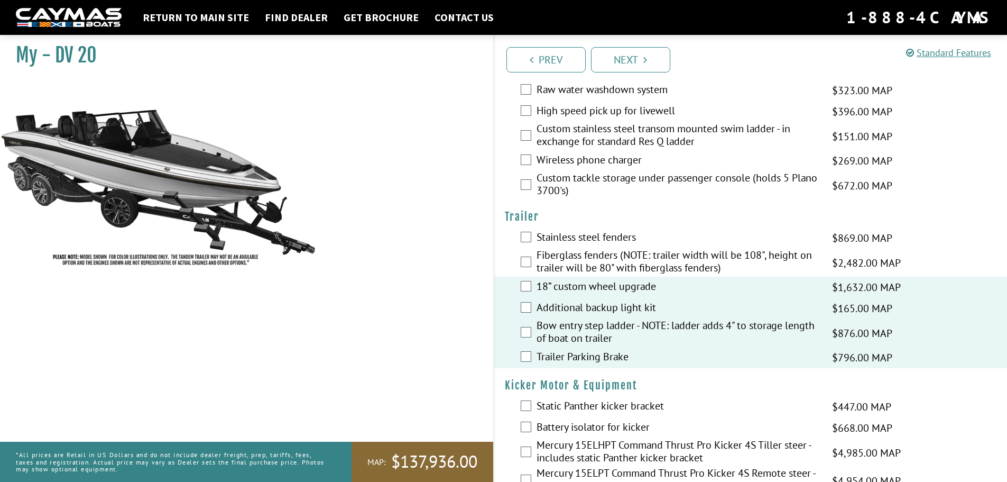
click at [563, 236] on label "Stainless steel fenders" at bounding box center [678, 238] width 282 height 15
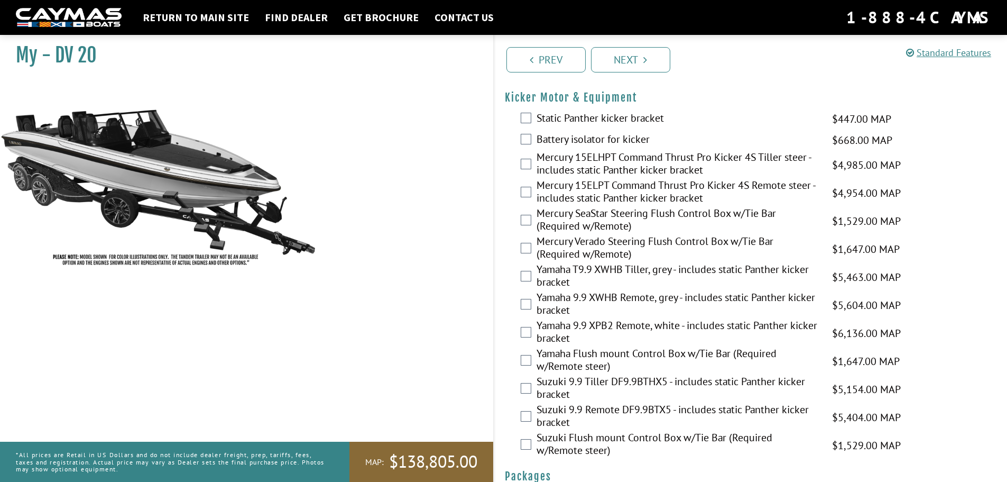
scroll to position [2591, 0]
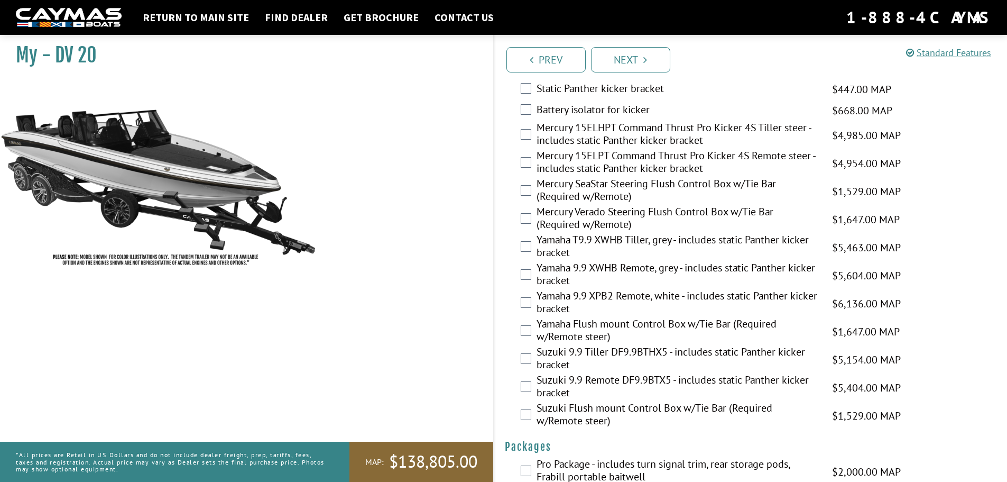
click at [660, 296] on label "Yamaha 9.9 XPB2 Remote, white - includes static Panther kicker bracket" at bounding box center [678, 303] width 282 height 28
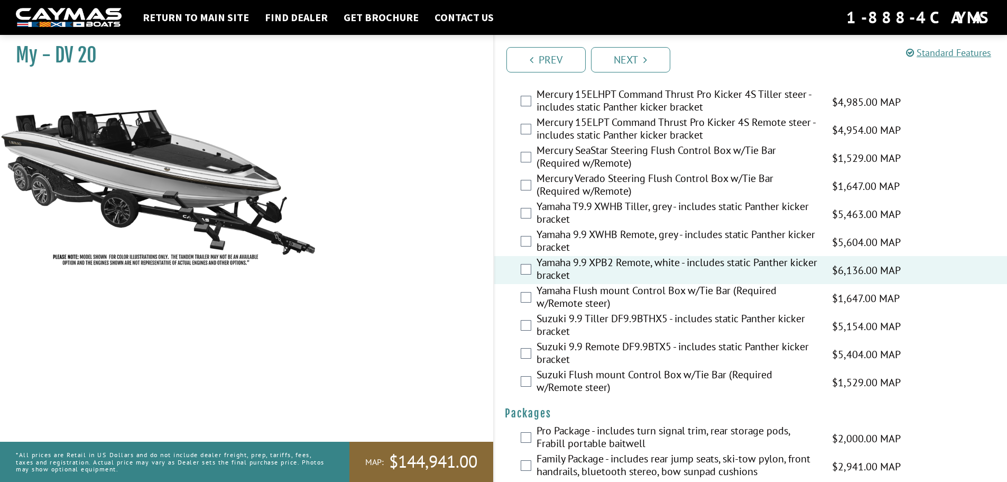
scroll to position [2643, 0]
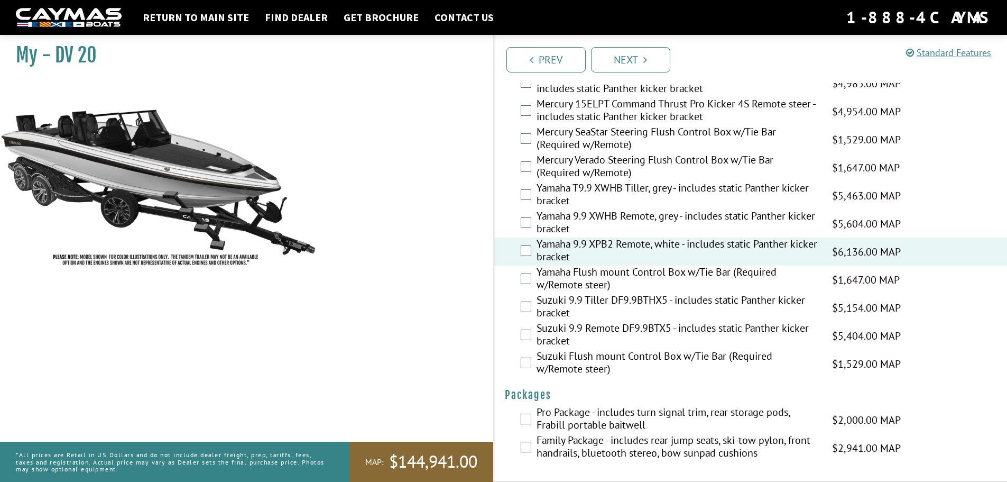
click at [681, 444] on label "Family Package - includes rear jump seats, ski-tow pylon, front handrails, blue…" at bounding box center [678, 448] width 282 height 28
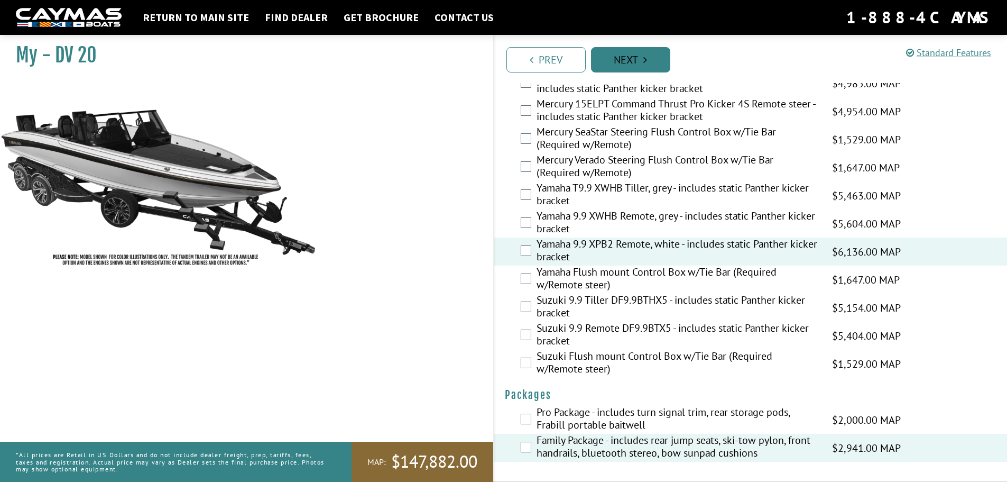
click at [645, 67] on link "Next" at bounding box center [630, 59] width 79 height 25
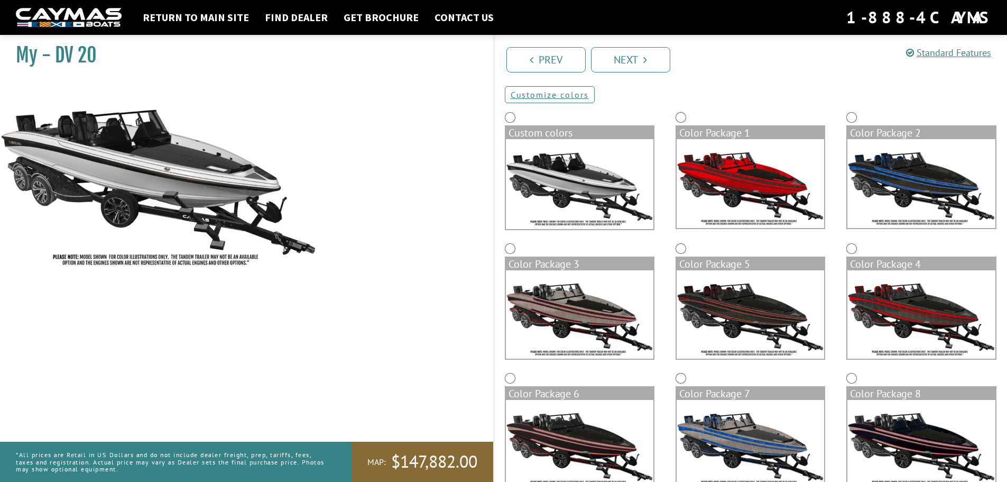
scroll to position [117, 0]
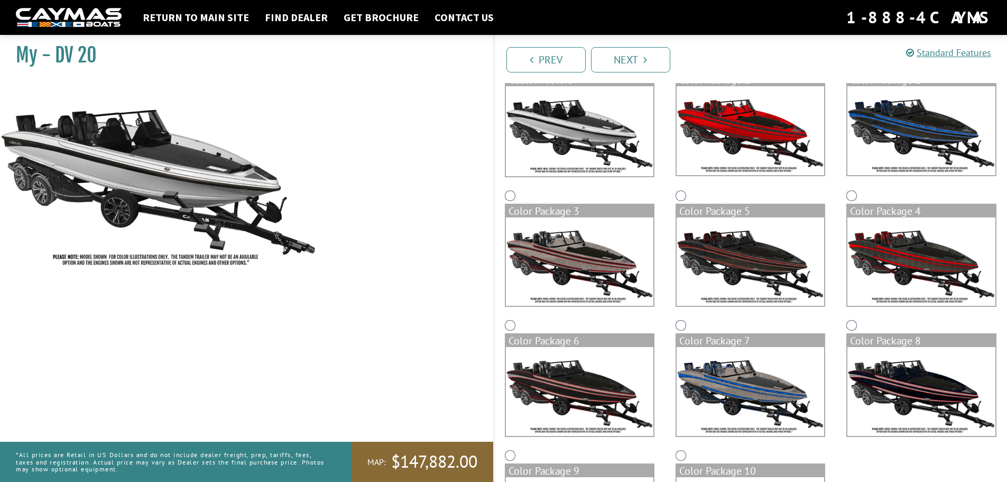
click at [747, 271] on img at bounding box center [751, 261] width 148 height 89
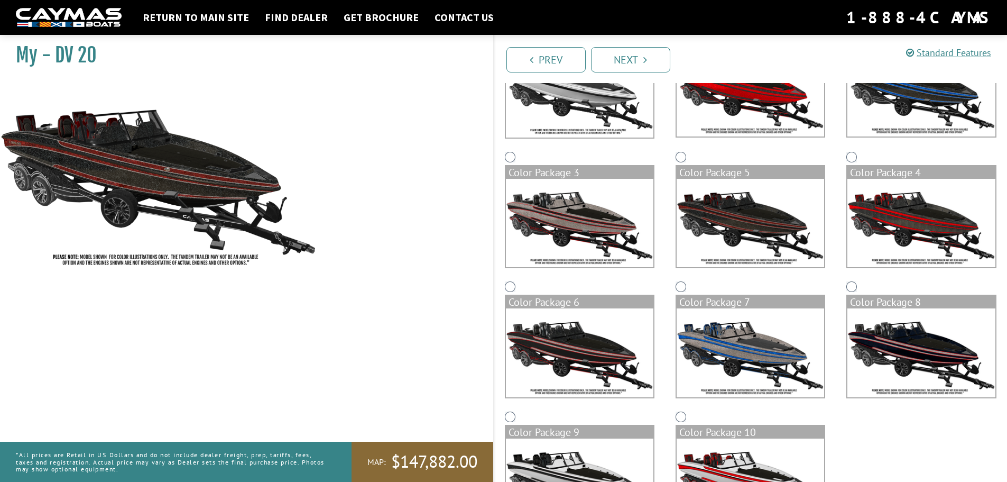
scroll to position [223, 0]
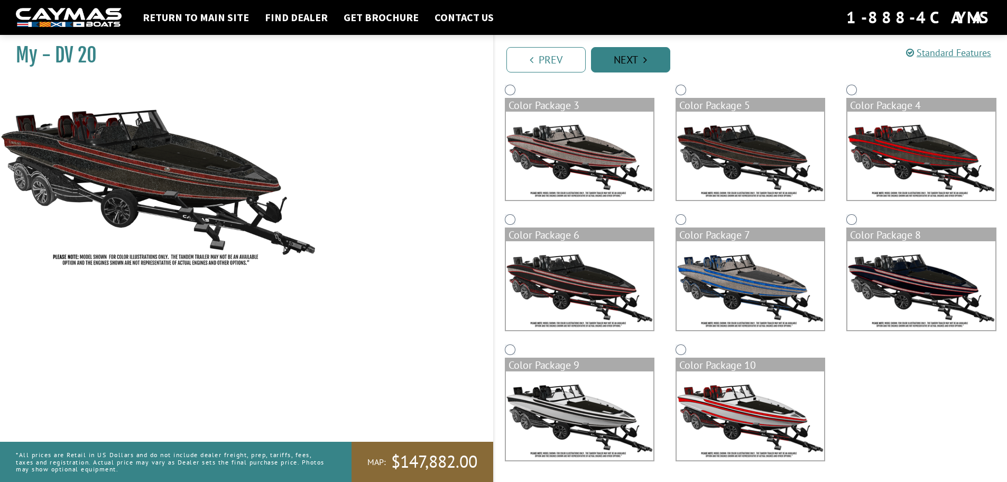
click at [632, 62] on link "Next" at bounding box center [630, 59] width 79 height 25
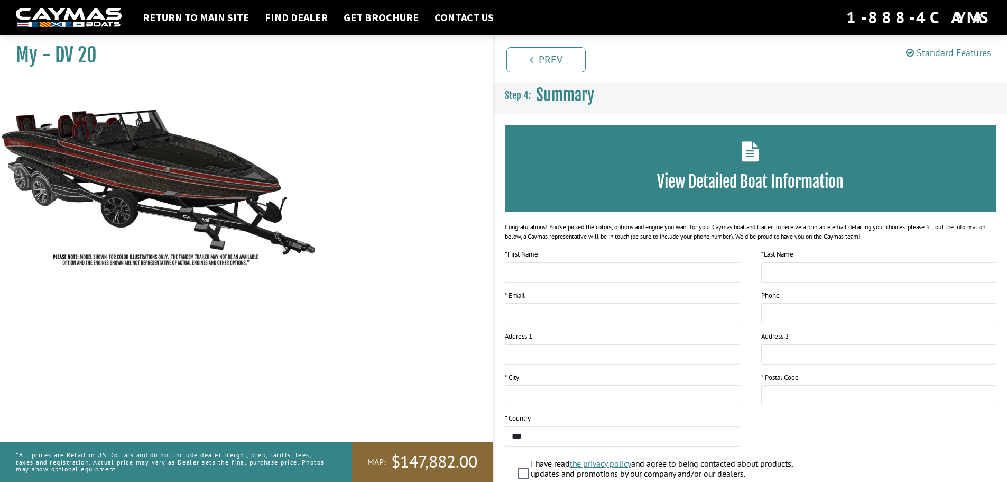
scroll to position [53, 0]
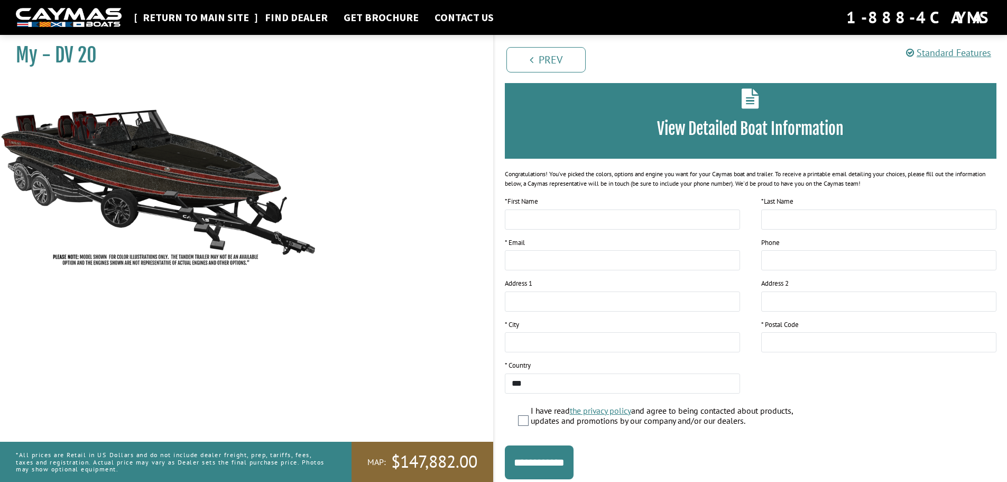
click at [152, 20] on link "Return to main site" at bounding box center [195, 18] width 117 height 14
